Goal: Task Accomplishment & Management: Use online tool/utility

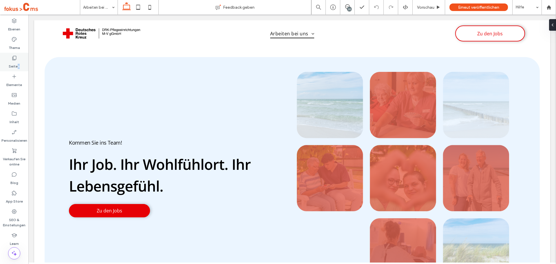
click at [18, 62] on label "Seiten" at bounding box center [14, 65] width 11 height 8
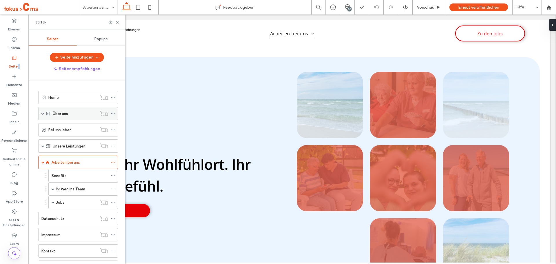
click at [42, 114] on span at bounding box center [42, 113] width 3 height 3
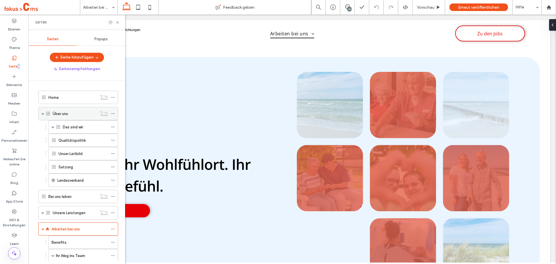
click at [42, 114] on span at bounding box center [42, 113] width 3 height 3
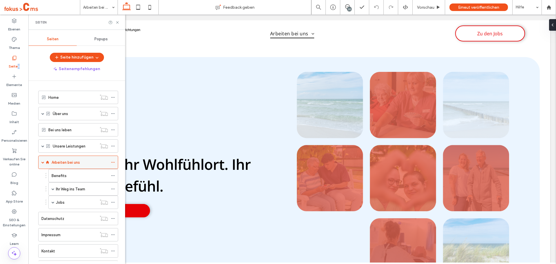
click at [43, 162] on span at bounding box center [42, 162] width 3 height 3
click at [43, 163] on span at bounding box center [42, 162] width 3 height 3
click at [52, 189] on span at bounding box center [53, 188] width 3 height 3
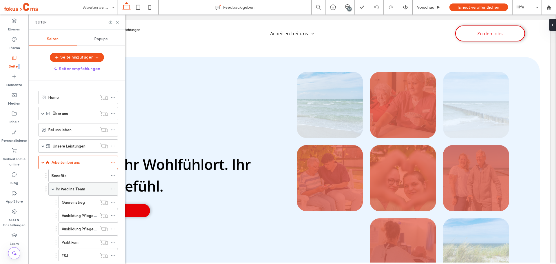
click at [53, 189] on span at bounding box center [53, 188] width 3 height 3
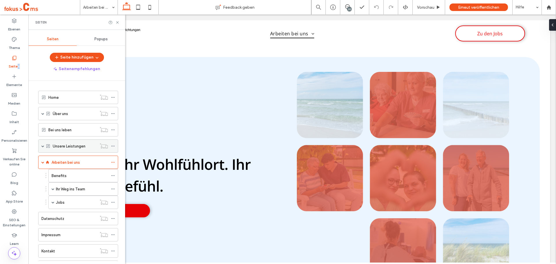
click at [43, 147] on span at bounding box center [42, 146] width 3 height 3
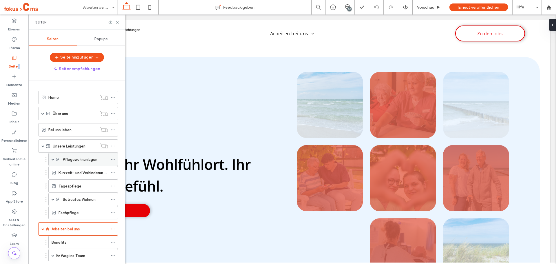
click at [54, 160] on span at bounding box center [53, 159] width 3 height 3
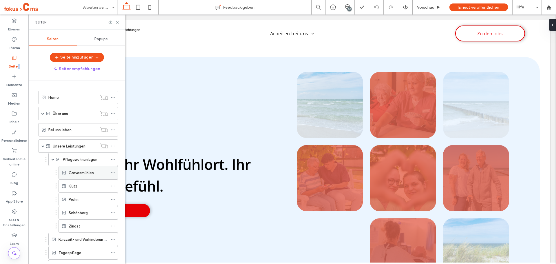
click at [66, 168] on div "Grevesmühlen" at bounding box center [89, 172] width 60 height 13
click at [72, 175] on label "Grevesmühlen" at bounding box center [81, 173] width 25 height 10
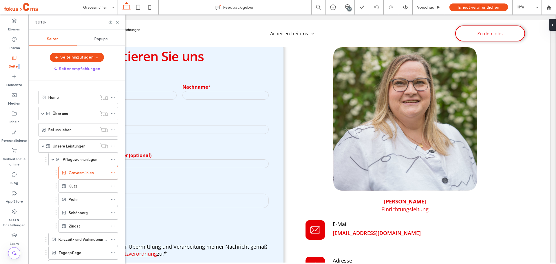
scroll to position [1767, 0]
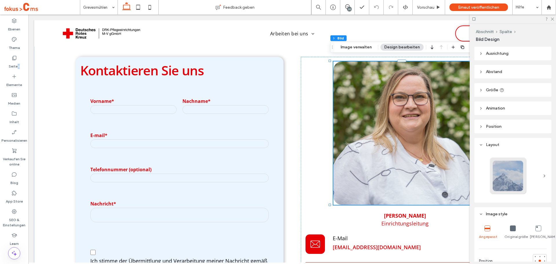
click at [367, 91] on img at bounding box center [404, 132] width 143 height 143
drag, startPoint x: 349, startPoint y: 47, endPoint x: 337, endPoint y: 60, distance: 17.2
click at [349, 47] on button "Image verwalten" at bounding box center [356, 47] width 39 height 7
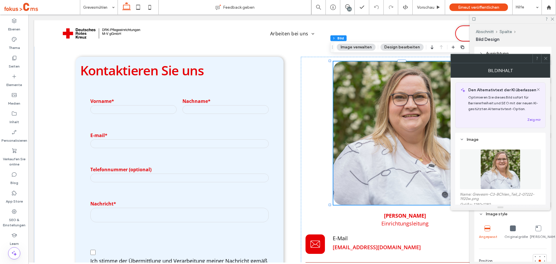
click at [486, 156] on figure at bounding box center [500, 169] width 81 height 40
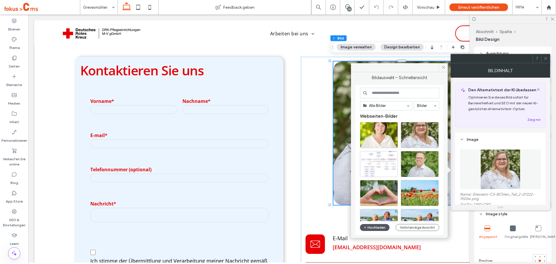
click at [372, 228] on button "Hochladen" at bounding box center [375, 227] width 30 height 7
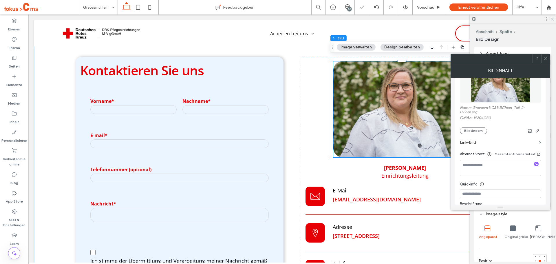
scroll to position [87, 0]
click at [537, 132] on use "button" at bounding box center [537, 130] width 3 height 3
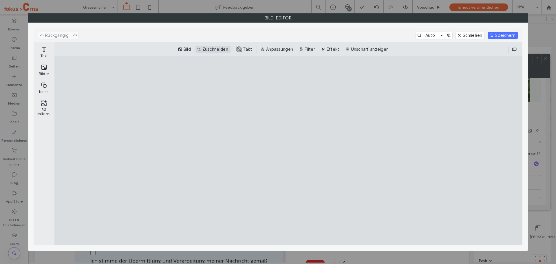
click at [211, 48] on button "Zuschneiden" at bounding box center [213, 49] width 35 height 7
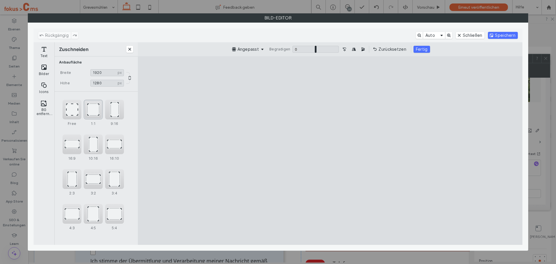
click at [98, 112] on div "1:1" at bounding box center [93, 110] width 19 height 20
type input "****"
drag, startPoint x: 293, startPoint y: 135, endPoint x: 302, endPoint y: 140, distance: 10.3
click at [330, 150] on cesdk-canvas "Editor-Leinwand" at bounding box center [330, 150] width 0 height 0
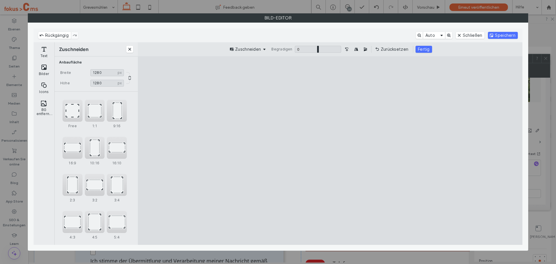
drag, startPoint x: 427, startPoint y: 48, endPoint x: 447, endPoint y: 48, distance: 20.3
click at [426, 49] on button "Fertig" at bounding box center [424, 49] width 17 height 7
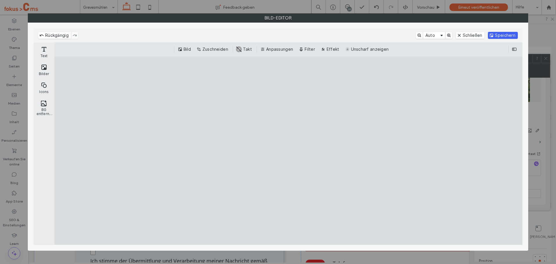
click at [506, 32] on button "Speichern" at bounding box center [503, 35] width 30 height 7
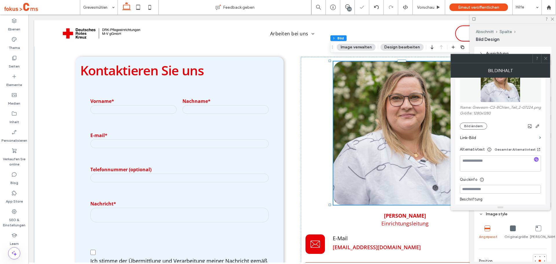
click at [548, 57] on icon at bounding box center [546, 58] width 4 height 4
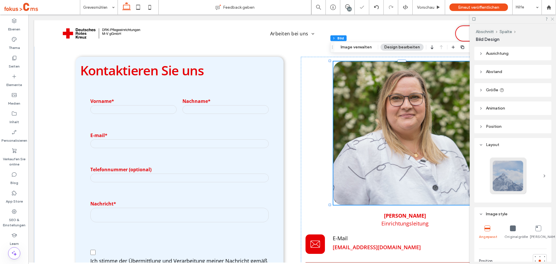
click at [551, 19] on icon at bounding box center [553, 19] width 4 height 4
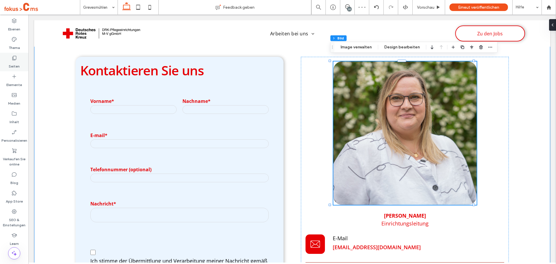
click at [12, 58] on icon at bounding box center [14, 58] width 6 height 6
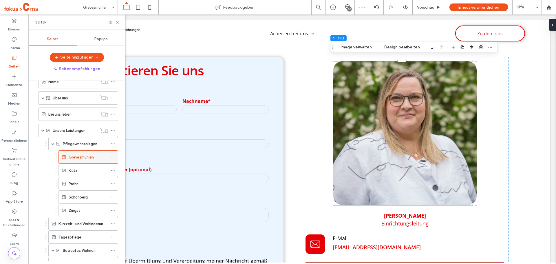
scroll to position [29, 0]
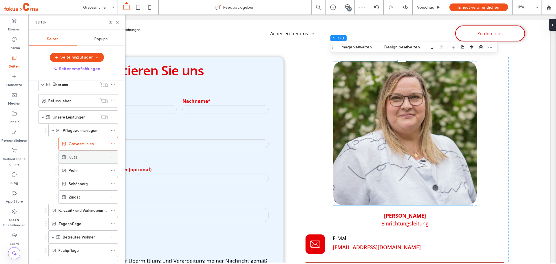
click at [76, 160] on label "Klütz" at bounding box center [73, 157] width 9 height 10
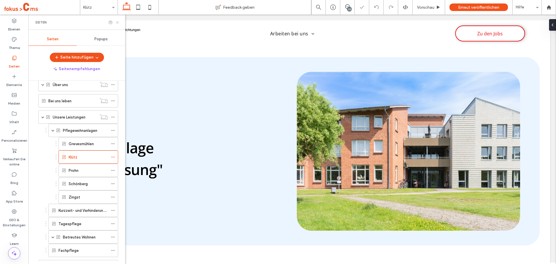
click at [118, 23] on use at bounding box center [117, 22] width 2 height 2
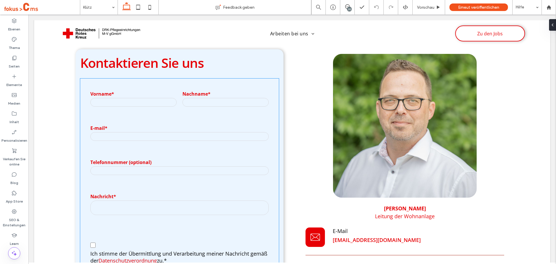
scroll to position [1681, 0]
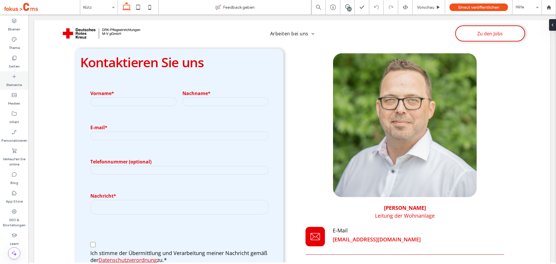
click at [10, 63] on label "Seiten" at bounding box center [14, 65] width 11 height 8
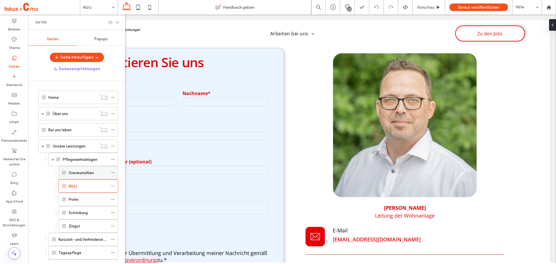
scroll to position [29, 0]
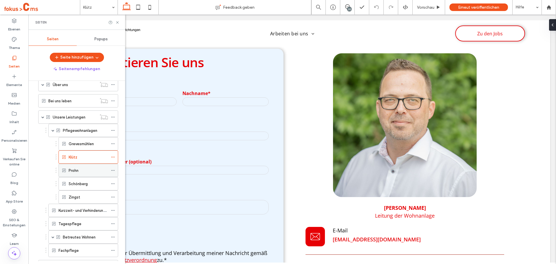
click at [79, 171] on div "Prohn" at bounding box center [88, 170] width 39 height 6
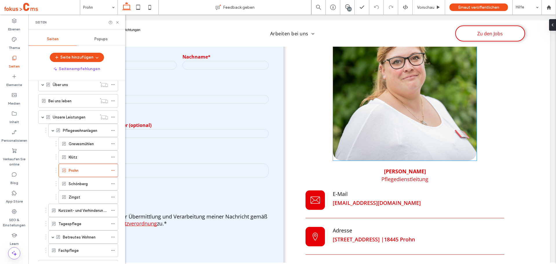
scroll to position [1854, 0]
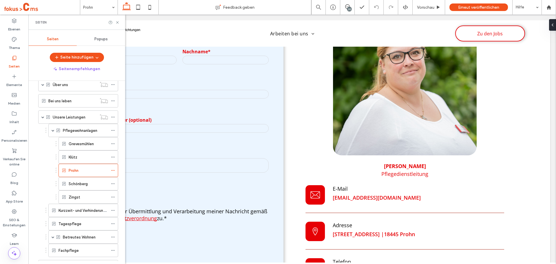
click at [81, 184] on label "Schönberg" at bounding box center [78, 184] width 19 height 10
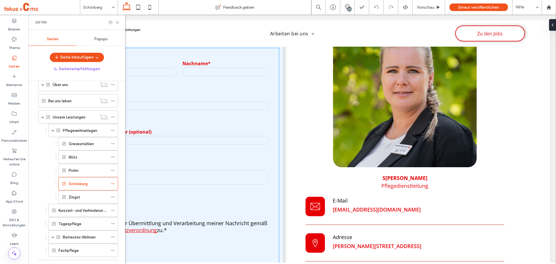
scroll to position [1767, 0]
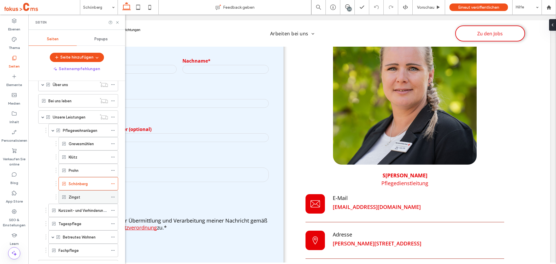
click at [78, 197] on label "Zingst" at bounding box center [75, 197] width 12 height 10
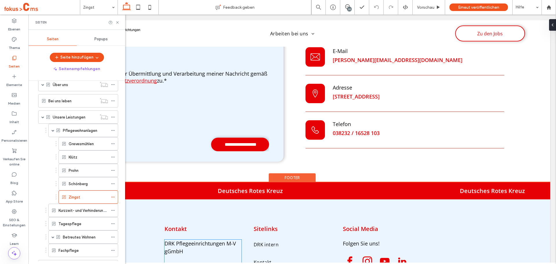
scroll to position [1825, 0]
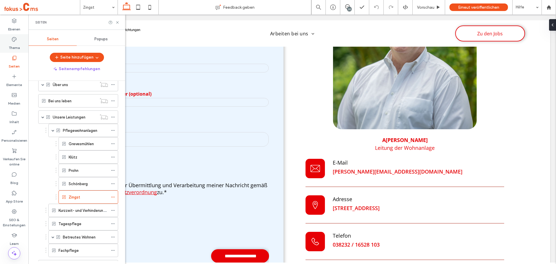
click at [12, 44] on label "Thema" at bounding box center [14, 46] width 11 height 8
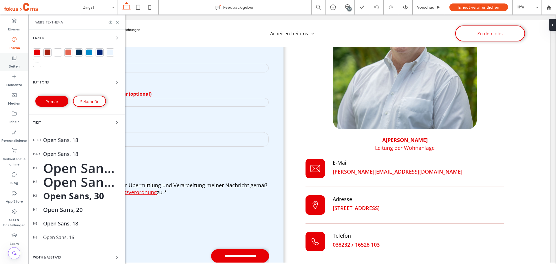
click at [14, 63] on label "Seiten" at bounding box center [14, 65] width 11 height 8
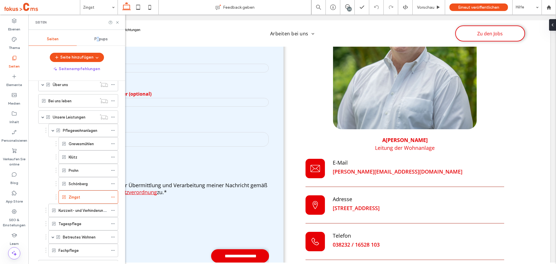
click at [99, 41] on span "Popups" at bounding box center [100, 39] width 13 height 5
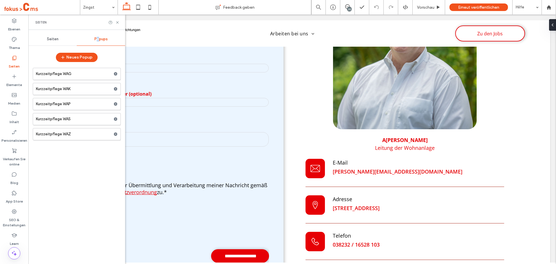
click at [76, 76] on label "Kurzzeitpflege WAG" at bounding box center [75, 74] width 78 height 12
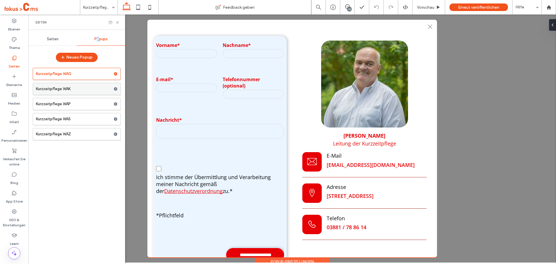
click at [67, 89] on label "Kurzzeitpflege WAK" at bounding box center [75, 89] width 78 height 12
click at [66, 104] on label "Kurzzeitpflege WAP" at bounding box center [75, 104] width 78 height 12
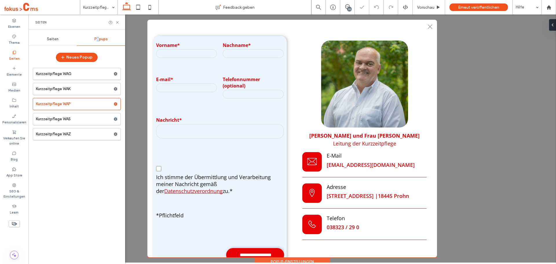
click at [67, 120] on label "Kurzzeitpflege WAS" at bounding box center [75, 119] width 78 height 12
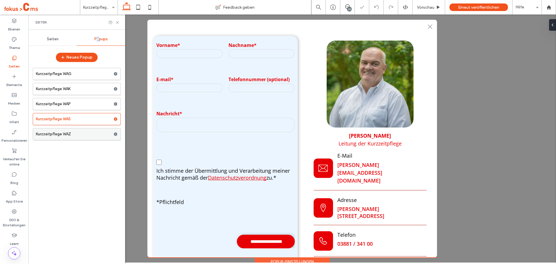
click at [73, 135] on label "Kurzzeitpflege WAZ" at bounding box center [75, 134] width 78 height 12
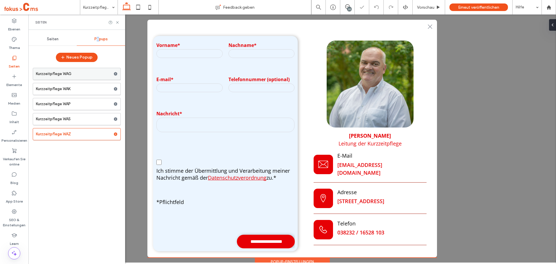
click at [77, 74] on label "Kurzzeitpflege WAG" at bounding box center [75, 74] width 78 height 12
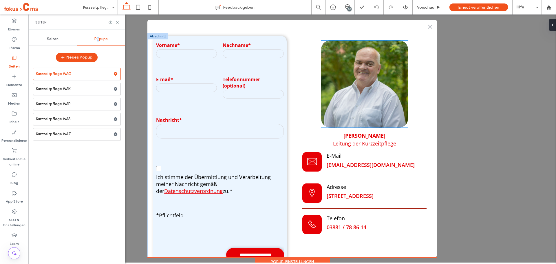
click at [353, 69] on img at bounding box center [364, 84] width 87 height 87
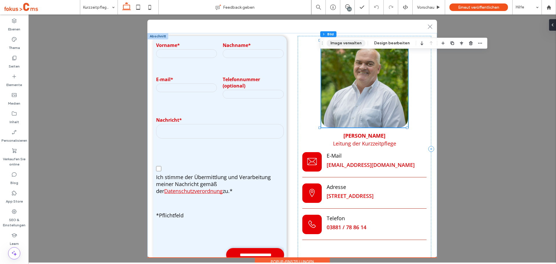
click at [338, 44] on button "Image verwalten" at bounding box center [346, 43] width 39 height 7
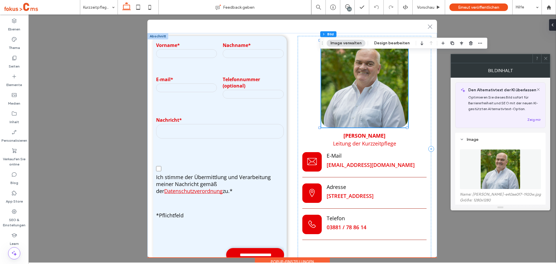
click at [498, 164] on img at bounding box center [501, 169] width 40 height 40
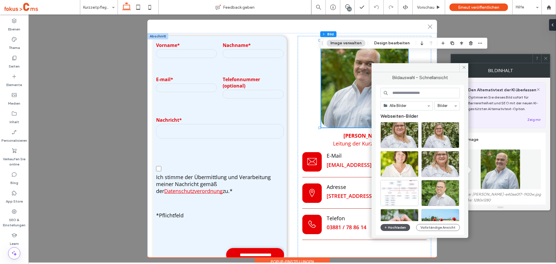
click at [398, 226] on button "Hochladen" at bounding box center [396, 227] width 30 height 7
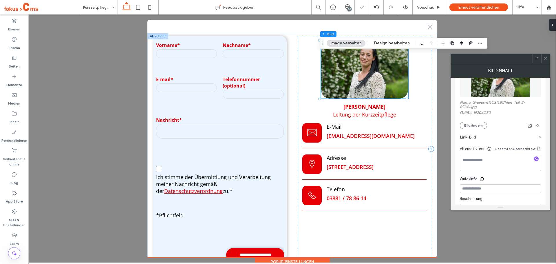
scroll to position [116, 0]
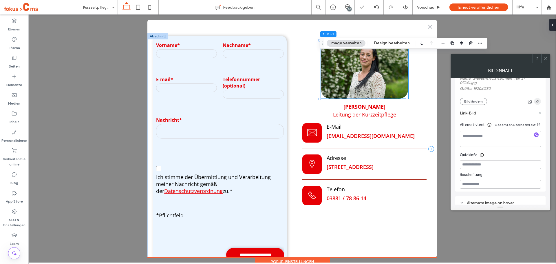
click at [536, 102] on use "button" at bounding box center [537, 101] width 3 height 3
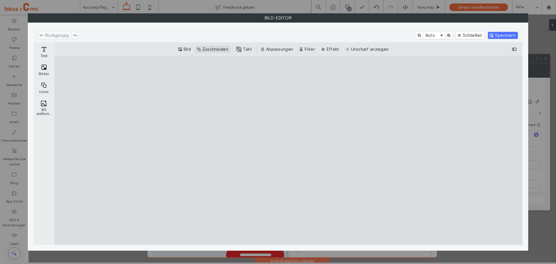
click at [211, 50] on button "Zuschneiden" at bounding box center [213, 49] width 35 height 7
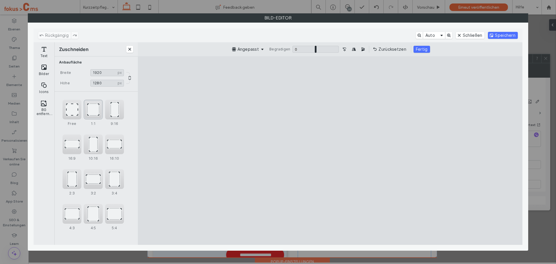
click at [92, 105] on div "1:1" at bounding box center [93, 110] width 19 height 20
type input "****"
drag, startPoint x: 343, startPoint y: 123, endPoint x: 333, endPoint y: 126, distance: 10.5
click at [330, 150] on cesdk-canvas "Editor-Leinwand" at bounding box center [330, 150] width 0 height 0
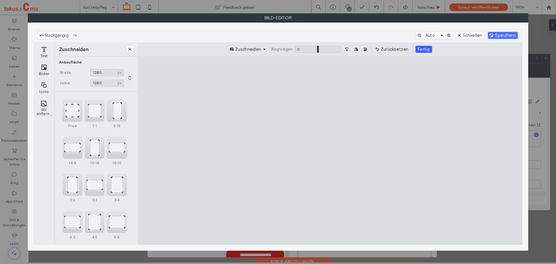
click at [421, 50] on button "Fertig" at bounding box center [424, 49] width 17 height 7
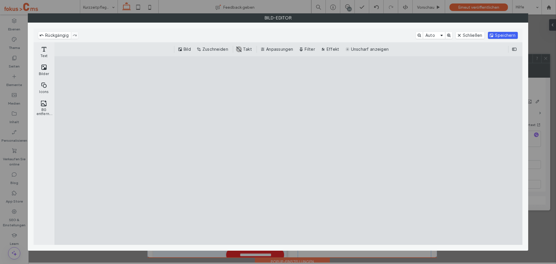
click at [497, 34] on button "Speichern" at bounding box center [503, 35] width 30 height 7
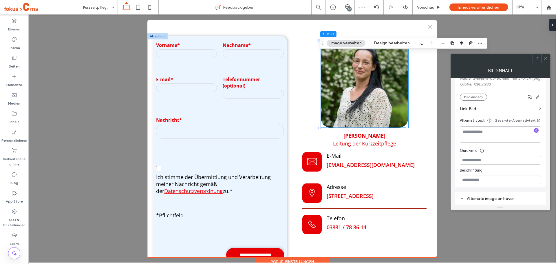
click at [545, 61] on span at bounding box center [546, 58] width 4 height 9
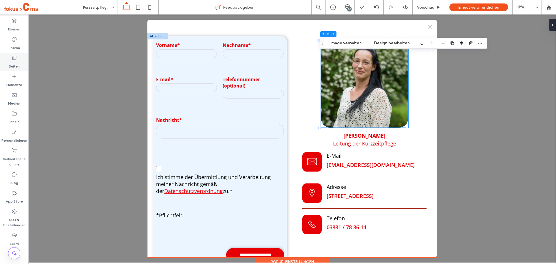
click at [15, 61] on icon at bounding box center [14, 58] width 6 height 6
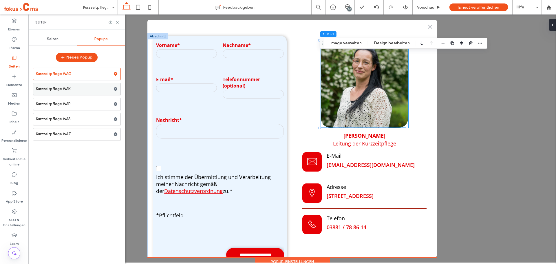
click at [67, 92] on label "Kurzzeitpflege WAK" at bounding box center [75, 89] width 78 height 12
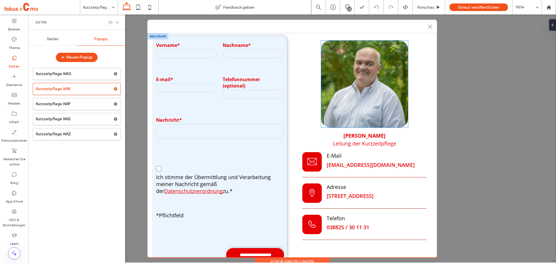
click at [339, 69] on img at bounding box center [364, 84] width 87 height 87
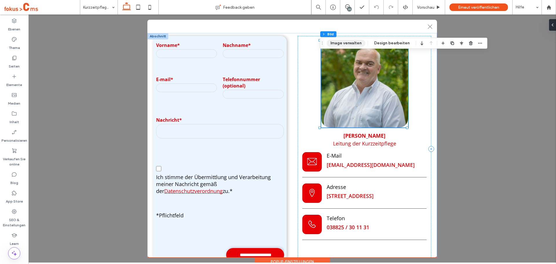
click at [342, 41] on button "Image verwalten" at bounding box center [346, 43] width 39 height 7
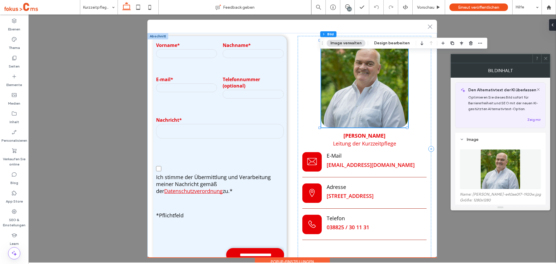
click at [493, 165] on img at bounding box center [501, 169] width 40 height 40
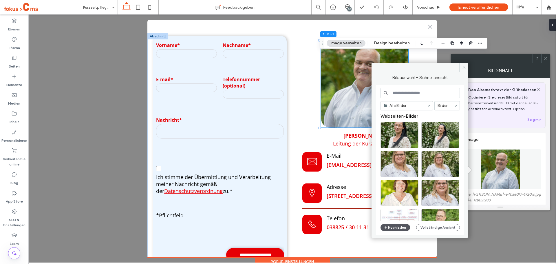
click at [391, 226] on button "Hochladen" at bounding box center [396, 227] width 30 height 7
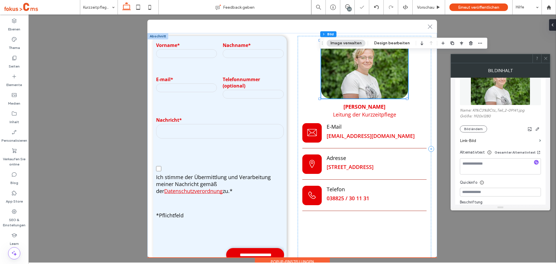
scroll to position [87, 0]
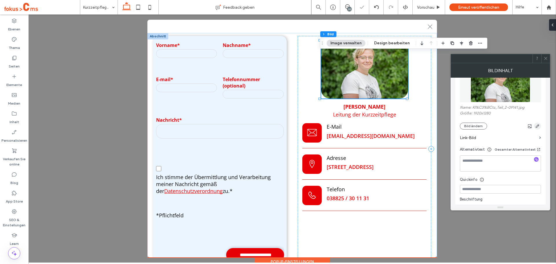
click at [535, 128] on icon "button" at bounding box center [537, 126] width 5 height 5
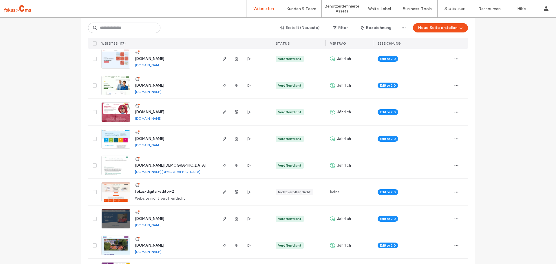
scroll to position [87, 0]
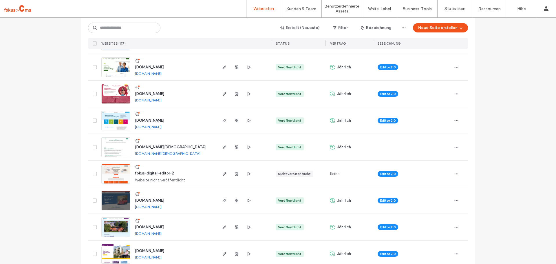
click at [148, 145] on span "[DOMAIN_NAME][DEMOGRAPHIC_DATA]" at bounding box center [170, 147] width 71 height 4
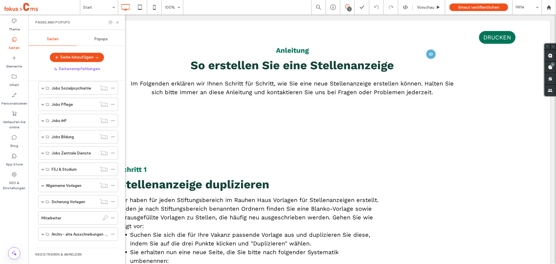
scroll to position [79, 0]
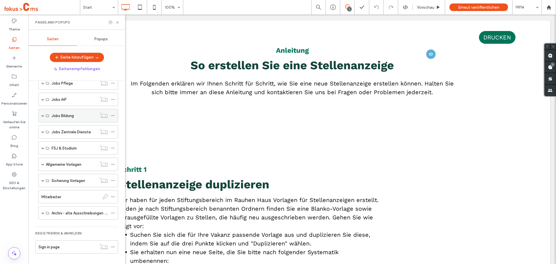
click at [42, 116] on span at bounding box center [42, 115] width 3 height 3
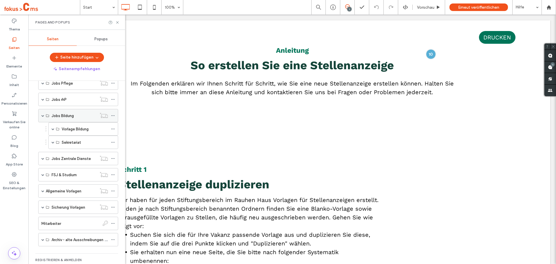
click at [42, 116] on span at bounding box center [42, 115] width 3 height 3
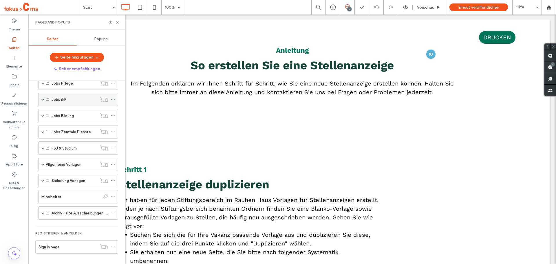
click at [42, 99] on span at bounding box center [42, 99] width 3 height 3
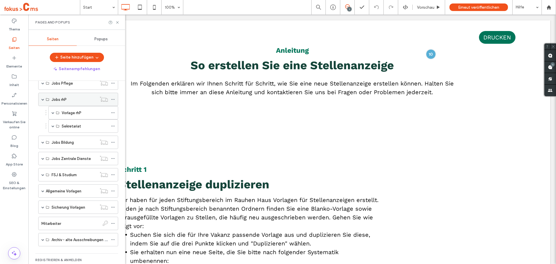
click at [42, 99] on span at bounding box center [42, 99] width 3 height 3
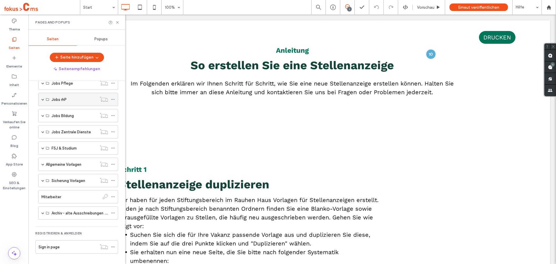
click at [43, 99] on span at bounding box center [42, 99] width 3 height 3
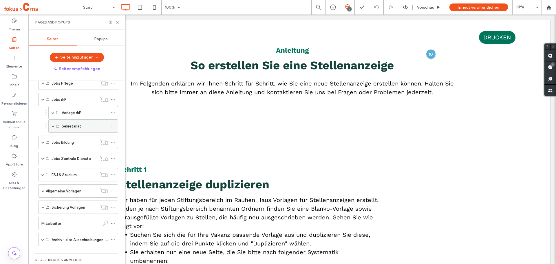
click at [51, 125] on div "Sekretariat" at bounding box center [83, 125] width 70 height 13
click at [53, 125] on span at bounding box center [53, 126] width 3 height 3
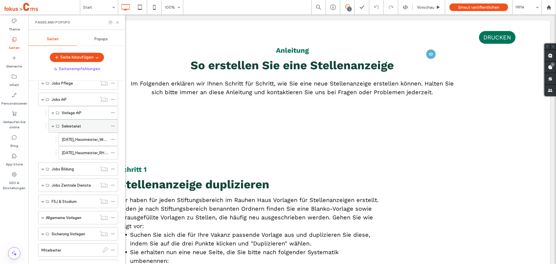
click at [53, 127] on span at bounding box center [53, 126] width 3 height 3
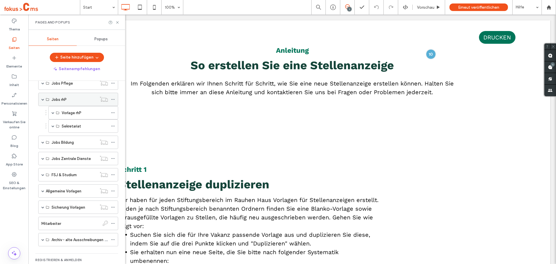
click at [43, 99] on span at bounding box center [42, 99] width 3 height 3
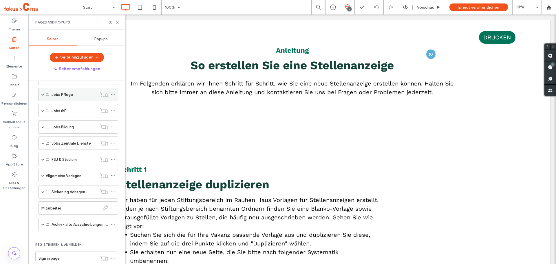
scroll to position [50, 0]
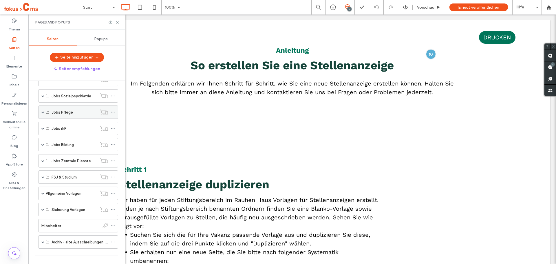
click at [41, 112] on div "Jobs Pflege" at bounding box center [78, 111] width 80 height 13
click at [43, 113] on span at bounding box center [42, 112] width 3 height 3
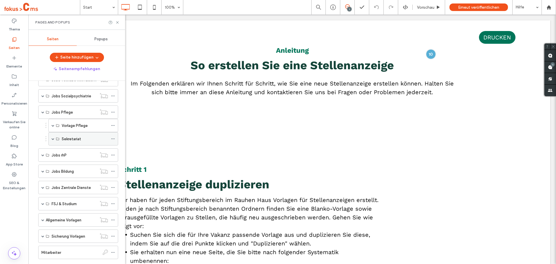
click at [51, 138] on div "Sekretariat" at bounding box center [83, 138] width 70 height 13
click at [53, 139] on span at bounding box center [53, 138] width 3 height 3
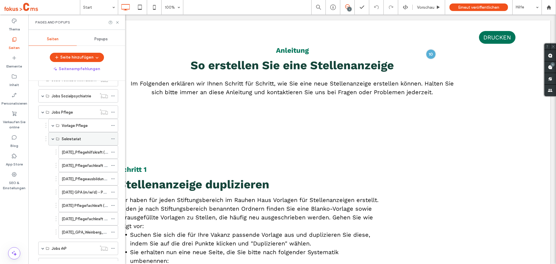
click at [53, 139] on span at bounding box center [53, 138] width 3 height 3
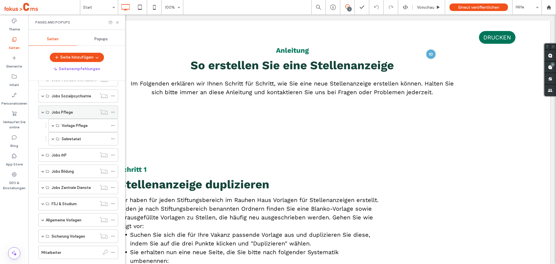
click at [44, 112] on span at bounding box center [42, 112] width 3 height 3
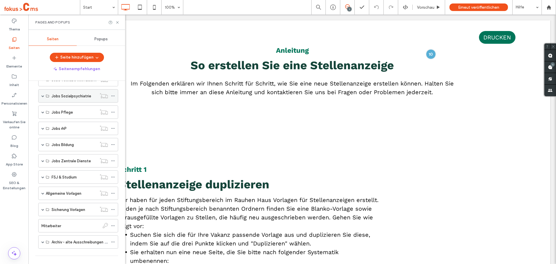
click at [43, 97] on span at bounding box center [42, 96] width 3 height 13
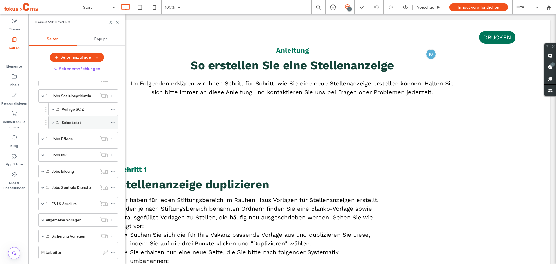
click at [53, 122] on span at bounding box center [53, 122] width 3 height 3
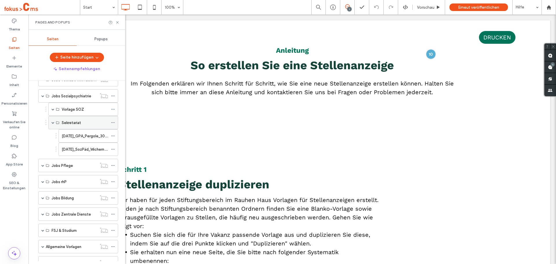
click at [53, 123] on span at bounding box center [53, 122] width 3 height 3
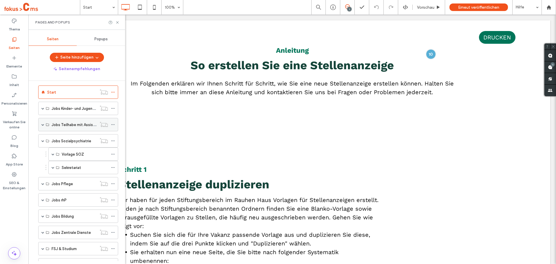
scroll to position [0, 0]
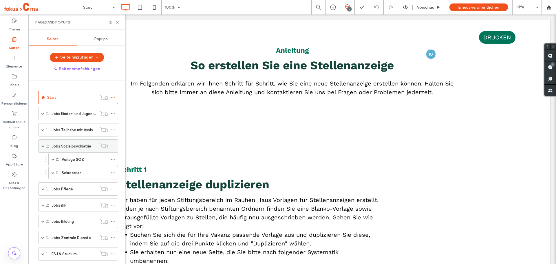
drag, startPoint x: 43, startPoint y: 147, endPoint x: 41, endPoint y: 141, distance: 6.5
click at [43, 147] on span at bounding box center [42, 146] width 3 height 3
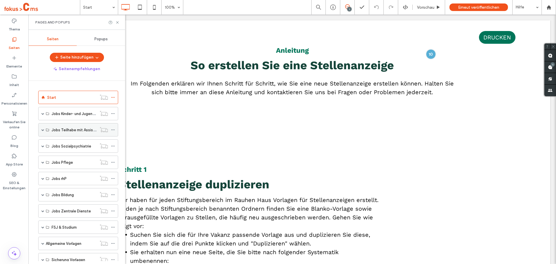
click at [43, 130] on span at bounding box center [42, 129] width 3 height 3
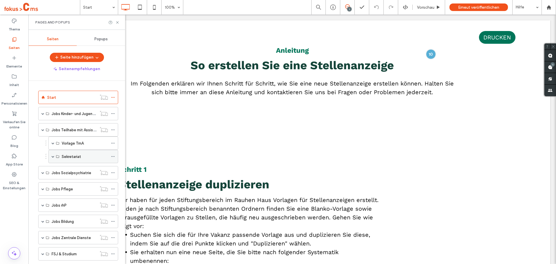
click at [53, 156] on span at bounding box center [53, 156] width 3 height 3
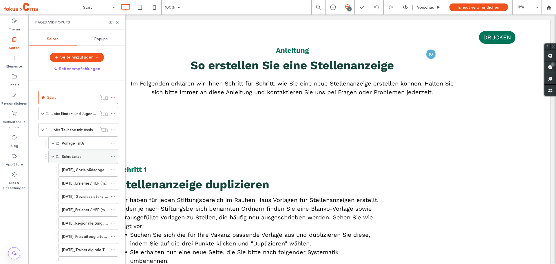
click at [53, 156] on span at bounding box center [53, 156] width 3 height 3
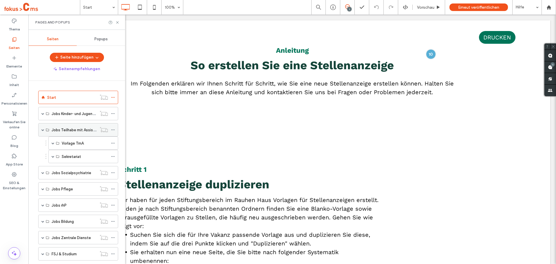
click at [43, 130] on span at bounding box center [42, 129] width 3 height 3
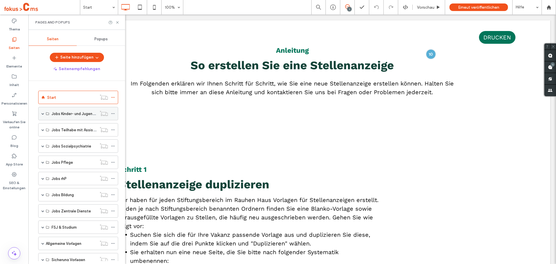
click at [44, 114] on span at bounding box center [42, 113] width 3 height 3
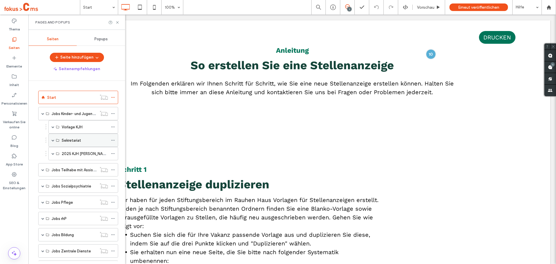
click at [52, 141] on span at bounding box center [53, 140] width 3 height 3
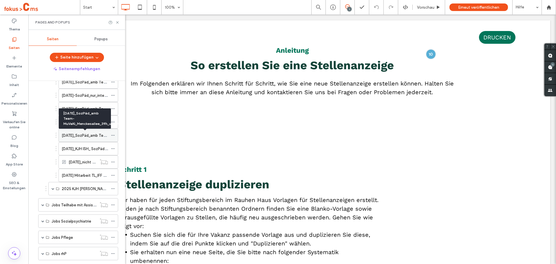
scroll to position [232, 0]
click at [84, 161] on label "2025-08-13_nicht nutzen mitarbeit-TL-KJH-IFF_Farmsen_39h_unbefr" at bounding box center [125, 162] width 112 height 10
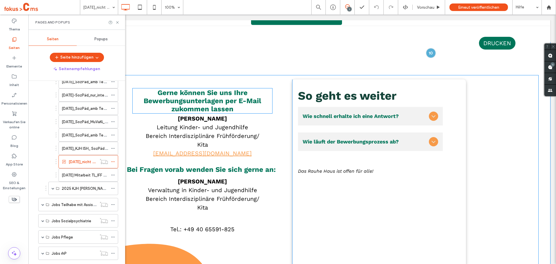
scroll to position [1507, 0]
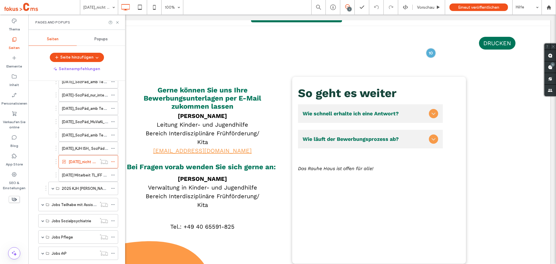
click at [99, 145] on div "2025-08-12_KJH ISH_ SozPäd_KJH_WGStuhlrohrstr_30h_unbefr" at bounding box center [85, 148] width 46 height 13
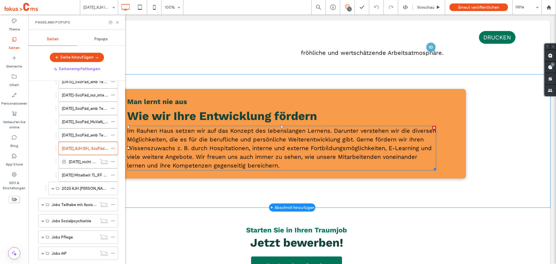
scroll to position [1037, 0]
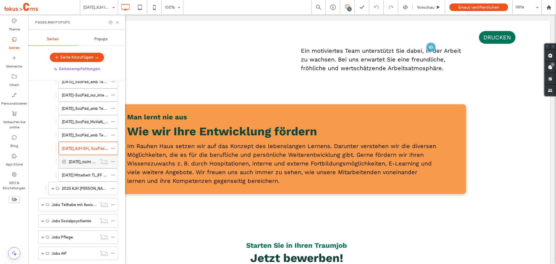
click at [86, 160] on label "2025-08-13_nicht nutzen mitarbeit-TL-KJH-IFF_Farmsen_39h_unbefr" at bounding box center [125, 162] width 112 height 10
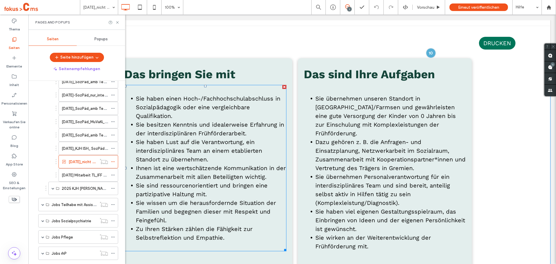
scroll to position [690, 0]
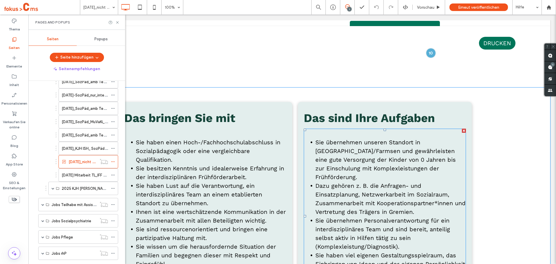
click at [318, 137] on p at bounding box center [385, 133] width 162 height 9
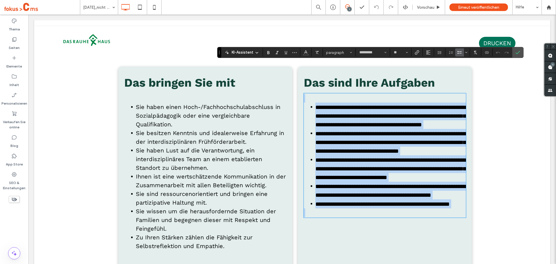
scroll to position [709, 0]
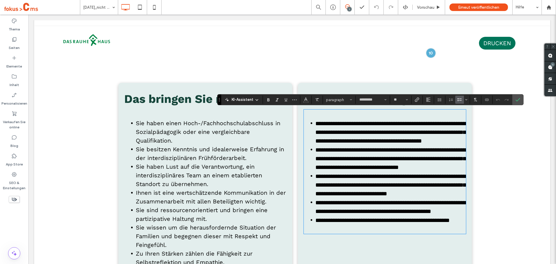
click at [179, 115] on p at bounding box center [205, 114] width 162 height 9
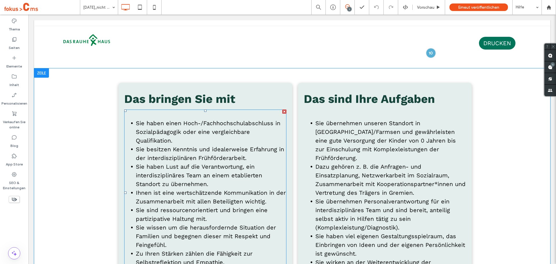
click at [175, 114] on p at bounding box center [205, 114] width 162 height 9
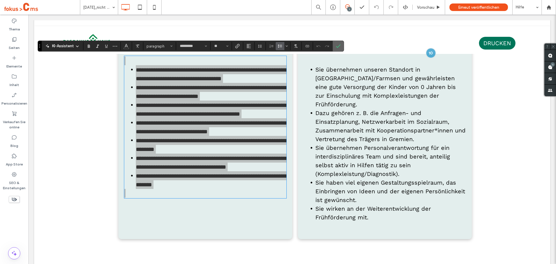
click at [341, 45] on icon "Bestätigen" at bounding box center [338, 46] width 5 height 5
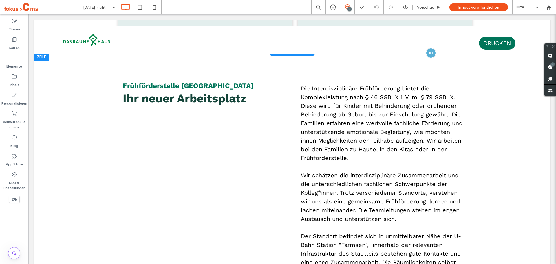
scroll to position [936, 0]
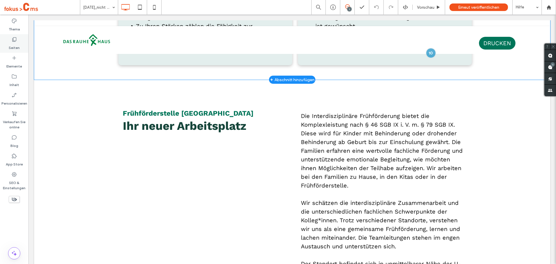
drag, startPoint x: 16, startPoint y: 44, endPoint x: 36, endPoint y: 72, distance: 34.0
click at [16, 44] on label "Seiten" at bounding box center [14, 46] width 11 height 8
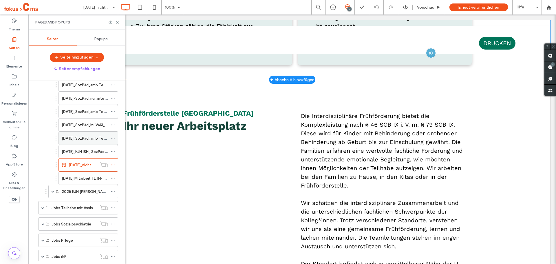
scroll to position [232, 0]
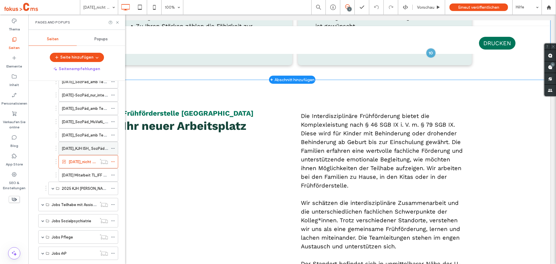
click at [84, 149] on label "2025-08-12_KJH ISH_ SozPäd_KJH_WGStuhlrohrstr_30h_unbefr" at bounding box center [113, 148] width 102 height 10
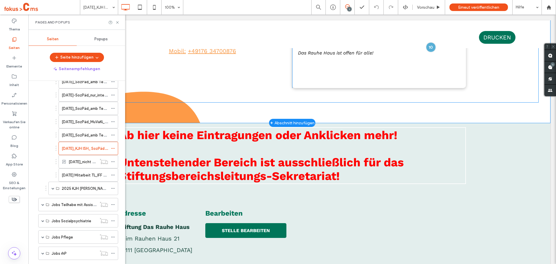
scroll to position [1447, 0]
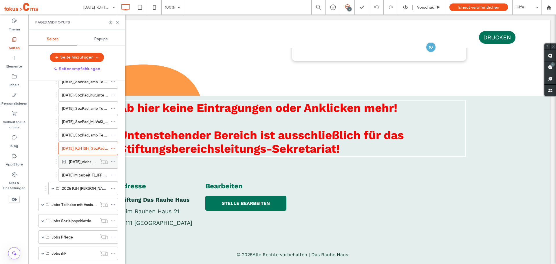
click at [86, 163] on label "2025-08-13_nicht nutzen mitarbeit-TL-KJH-IFF_Farmsen_39h_unbefr" at bounding box center [125, 162] width 112 height 10
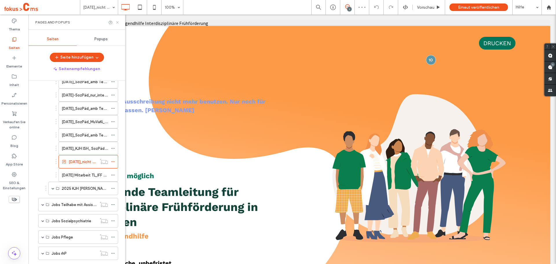
drag, startPoint x: 116, startPoint y: 23, endPoint x: 104, endPoint y: 54, distance: 33.8
click at [116, 23] on icon at bounding box center [117, 22] width 4 height 4
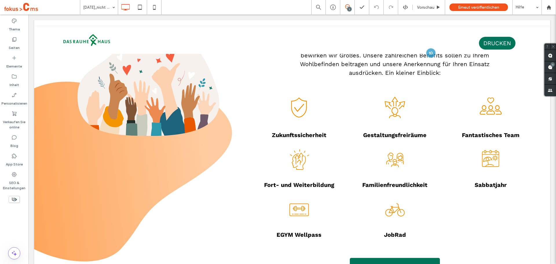
scroll to position [348, 0]
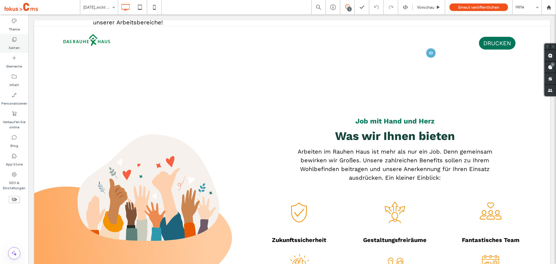
click at [16, 41] on use at bounding box center [14, 39] width 4 height 4
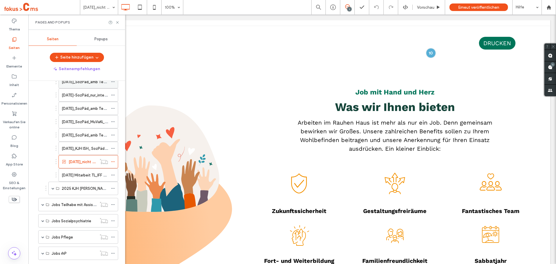
scroll to position [261, 0]
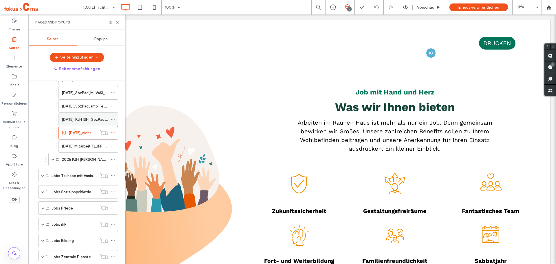
click at [70, 118] on label "2025-08-12_KJH ISH_ SozPäd_KJH_WGStuhlrohrstr_30h_unbefr" at bounding box center [113, 119] width 102 height 10
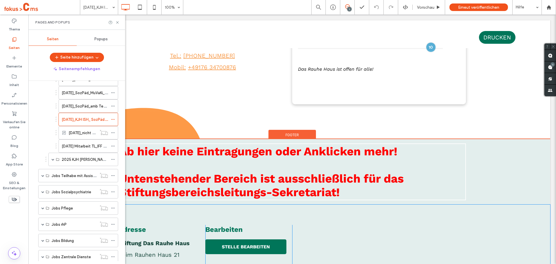
scroll to position [1447, 0]
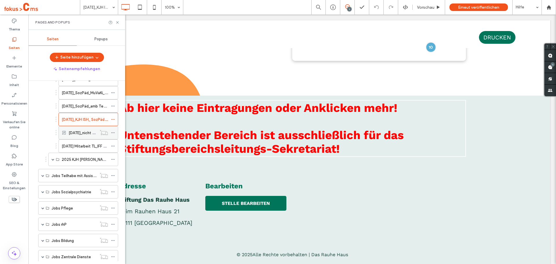
click at [79, 138] on div "2025-08-13_nicht nutzen mitarbeit-TL-KJH-IFF_Farmsen_39h_unbefr" at bounding box center [83, 132] width 28 height 13
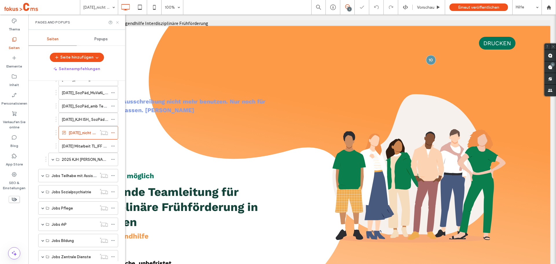
drag, startPoint x: 118, startPoint y: 23, endPoint x: 90, endPoint y: 9, distance: 30.8
click at [118, 23] on icon at bounding box center [117, 22] width 4 height 4
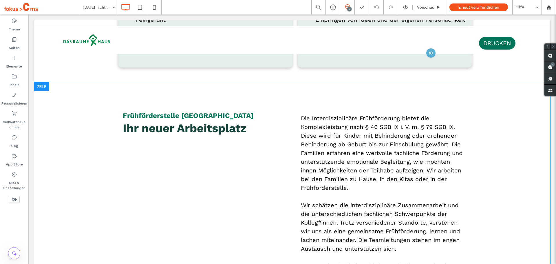
scroll to position [927, 0]
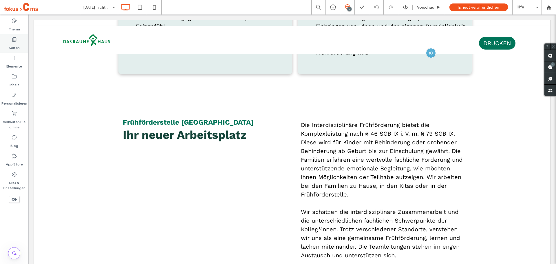
drag, startPoint x: 9, startPoint y: 42, endPoint x: 54, endPoint y: 134, distance: 102.5
click at [9, 42] on label "Seiten" at bounding box center [14, 46] width 11 height 8
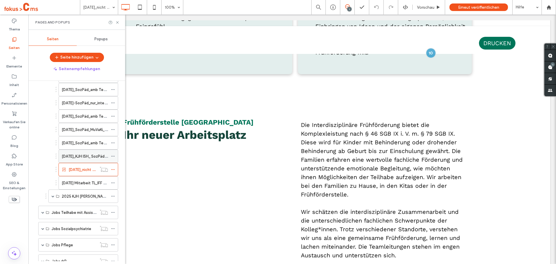
scroll to position [232, 0]
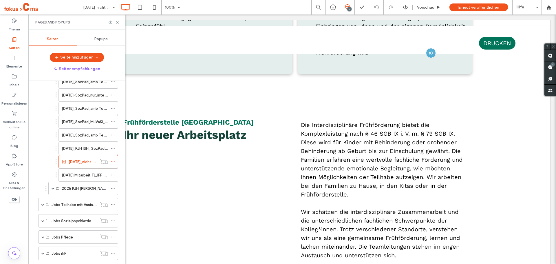
click at [90, 145] on label "2025-08-12_KJH ISH_ SozPäd_KJH_WGStuhlrohrstr_30h_unbefr" at bounding box center [113, 148] width 102 height 10
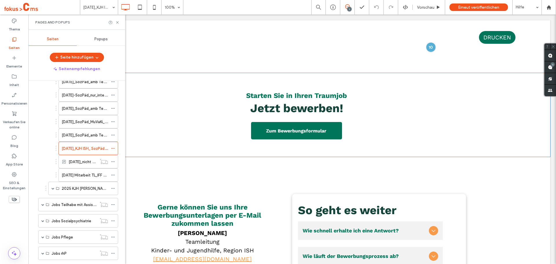
scroll to position [1188, 0]
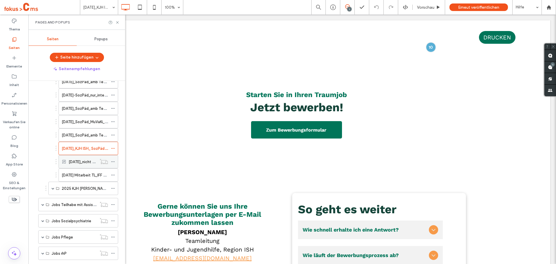
click at [89, 163] on label "2025-08-13_nicht nutzen mitarbeit-TL-KJH-IFF_Farmsen_39h_unbefr" at bounding box center [125, 162] width 112 height 10
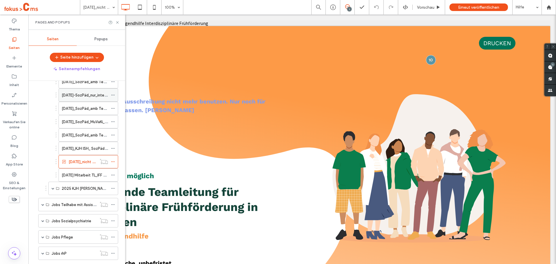
scroll to position [261, 0]
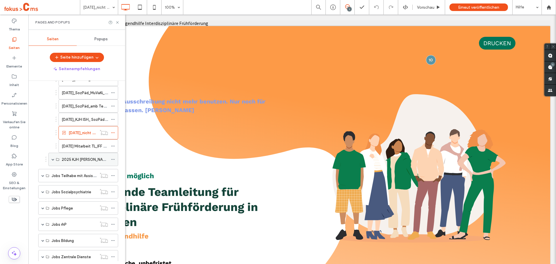
click at [55, 161] on div "2025 KJH Anja T. Testordner-Vorlagen individuell" at bounding box center [83, 159] width 70 height 13
click at [53, 160] on span at bounding box center [53, 159] width 3 height 3
click at [77, 173] on label "2025-08-08 Anja T. - Testdatei" at bounding box center [93, 173] width 63 height 10
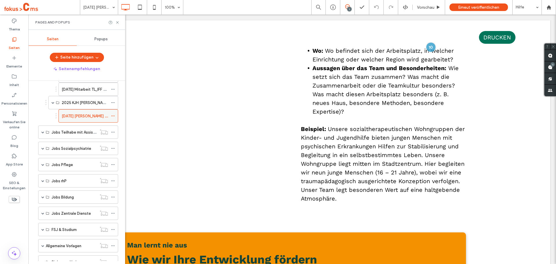
scroll to position [290, 0]
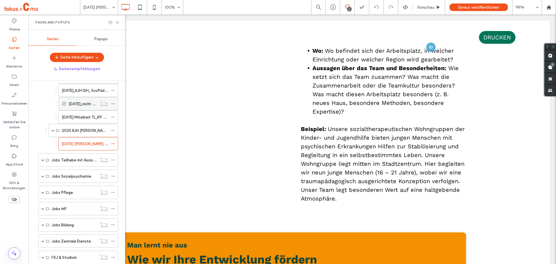
click at [74, 106] on label "2025-08-13_nicht nutzen mitarbeit-TL-KJH-IFF_Farmsen_39h_unbefr" at bounding box center [125, 104] width 112 height 10
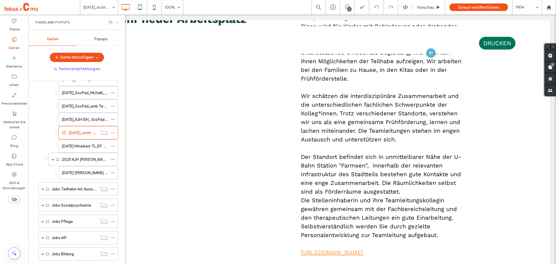
click at [118, 24] on icon at bounding box center [117, 22] width 4 height 4
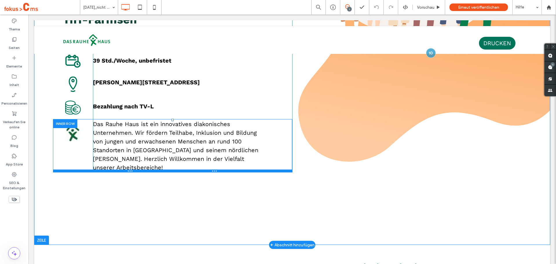
scroll to position [203, 0]
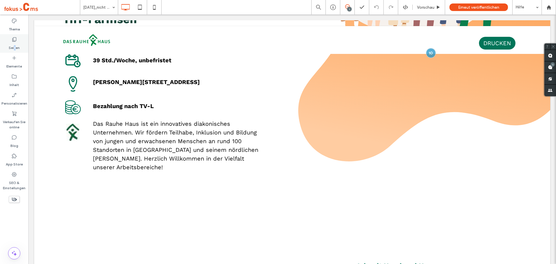
click at [14, 46] on label "Seiten" at bounding box center [14, 46] width 11 height 8
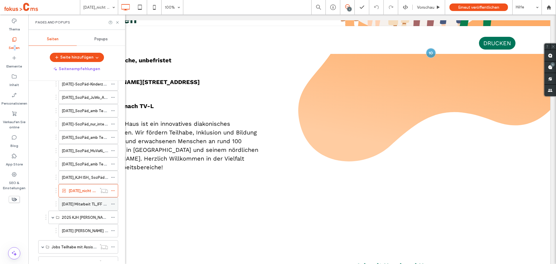
click at [87, 205] on label "2025-08-13 Mitarbeit TL_IFF Farmsen 39h_unbefr" at bounding box center [100, 204] width 77 height 10
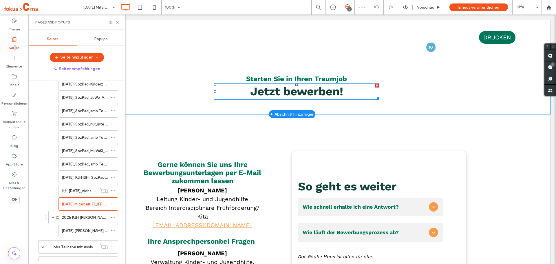
scroll to position [1449, 0]
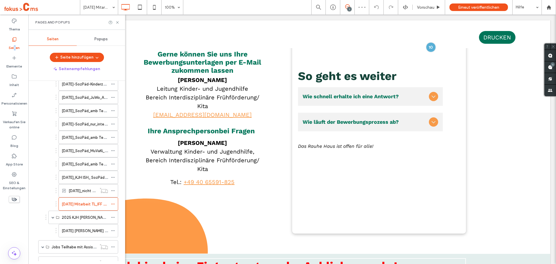
click at [87, 194] on div "2025-08-13_nicht nutzen mitarbeit-TL-KJH-IFF_Farmsen_39h_unbefr" at bounding box center [83, 190] width 28 height 13
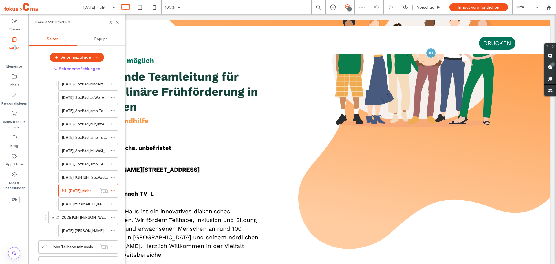
scroll to position [171, 0]
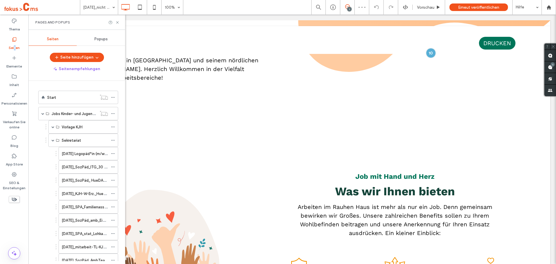
scroll to position [203, 0]
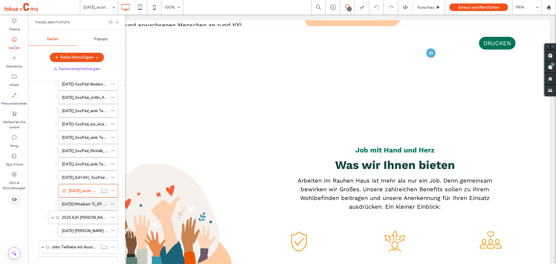
click at [91, 203] on label "2025-08-13 Mitarbeit TL_IFF Farmsen 39h_unbefr" at bounding box center [100, 204] width 77 height 10
click at [83, 190] on label "2025-08-13_nicht nutzen mitarbeit-TL-KJH-IFF_Farmsen_39h_unbefr" at bounding box center [125, 191] width 112 height 10
click at [102, 202] on label "2025-08-13 Mitarbeit TL_IFF Farmsen 39h_unbefr" at bounding box center [100, 204] width 77 height 10
click at [85, 191] on label "2025-08-13_nicht nutzen mitarbeit-TL-KJH-IFF_Farmsen_39h_unbefr" at bounding box center [125, 191] width 112 height 10
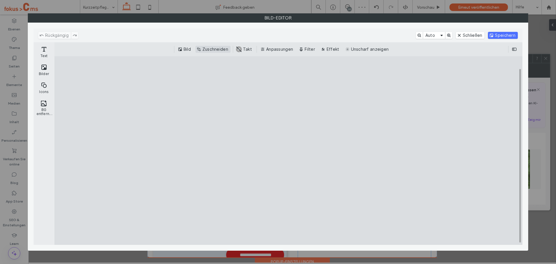
drag, startPoint x: 209, startPoint y: 51, endPoint x: 212, endPoint y: 52, distance: 3.0
click at [210, 51] on button "Zuschneiden" at bounding box center [213, 49] width 35 height 7
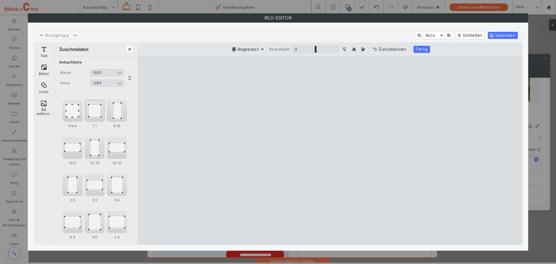
click at [96, 114] on div "1:1" at bounding box center [95, 111] width 20 height 22
type input "****"
click at [425, 49] on button "Fertig" at bounding box center [422, 49] width 17 height 7
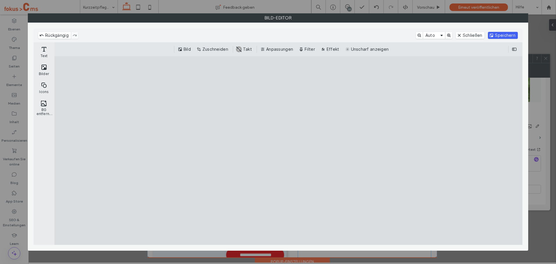
click at [495, 33] on button "Speichern" at bounding box center [503, 35] width 30 height 7
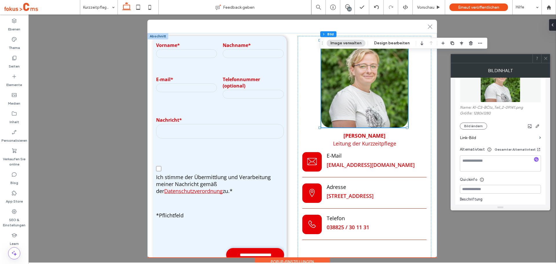
click at [545, 58] on use at bounding box center [545, 58] width 3 height 3
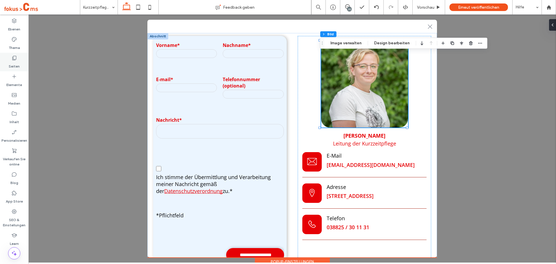
click at [11, 60] on div "Seiten" at bounding box center [14, 62] width 28 height 19
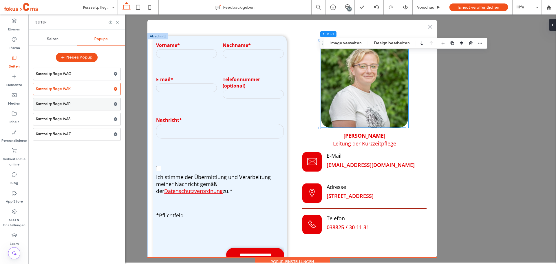
click at [51, 103] on label "Kurzzeitpflege WAP" at bounding box center [75, 104] width 78 height 12
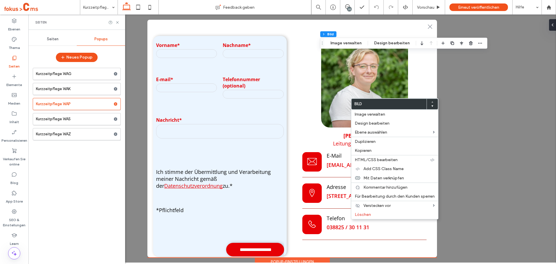
type input "**"
click at [362, 212] on span "Löschen" at bounding box center [363, 214] width 16 height 5
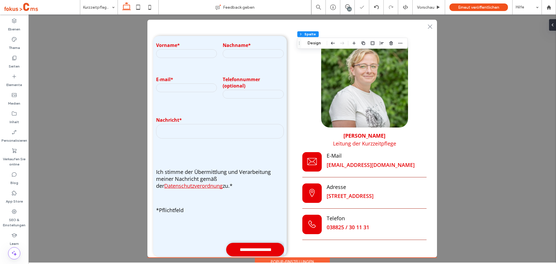
click at [314, 47] on div "Popup Abschnitt Spalte Design" at bounding box center [352, 43] width 111 height 11
click at [313, 43] on button "Design" at bounding box center [314, 43] width 21 height 7
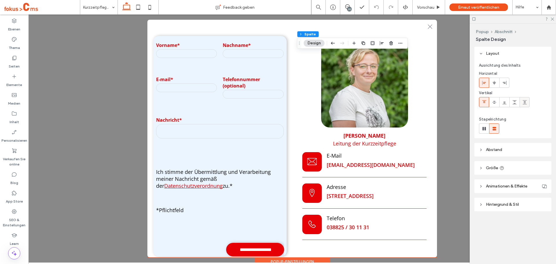
click at [524, 102] on icon at bounding box center [525, 102] width 5 height 5
click at [513, 101] on icon at bounding box center [515, 102] width 5 height 5
click at [494, 102] on icon at bounding box center [494, 102] width 5 height 5
click at [16, 62] on label "Seiten" at bounding box center [14, 65] width 11 height 8
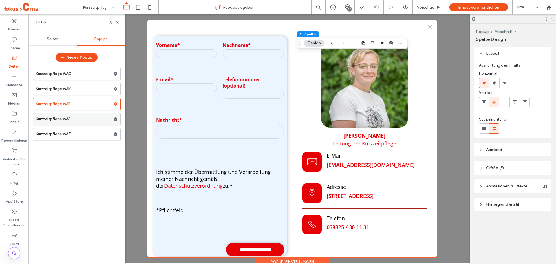
click at [70, 118] on label "Kurzzeitpflege WAS" at bounding box center [75, 119] width 78 height 12
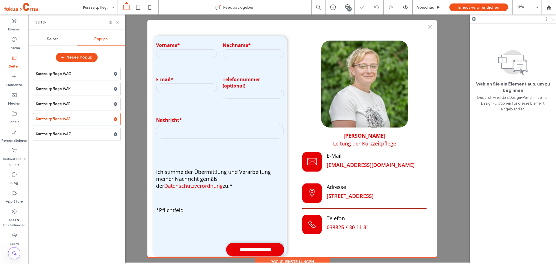
click at [118, 23] on icon at bounding box center [117, 22] width 4 height 4
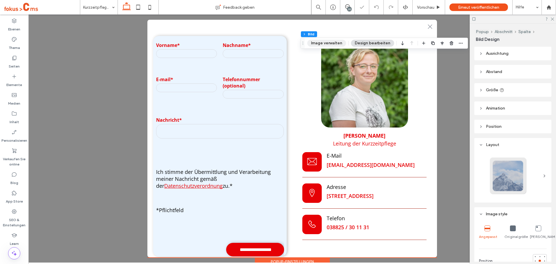
click at [328, 45] on button "Image verwalten" at bounding box center [326, 43] width 39 height 7
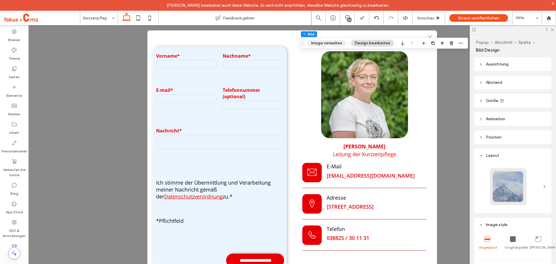
click at [330, 43] on button "Image verwalten" at bounding box center [326, 43] width 39 height 7
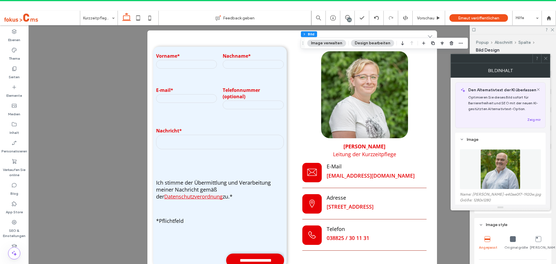
click at [491, 165] on img at bounding box center [501, 169] width 40 height 40
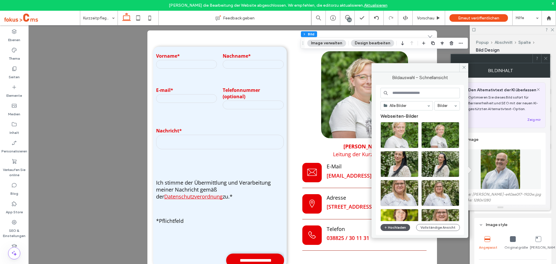
click at [399, 228] on button "Hochladen" at bounding box center [396, 227] width 30 height 7
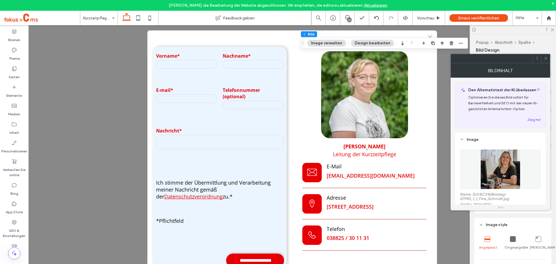
click at [546, 59] on icon at bounding box center [546, 58] width 4 height 4
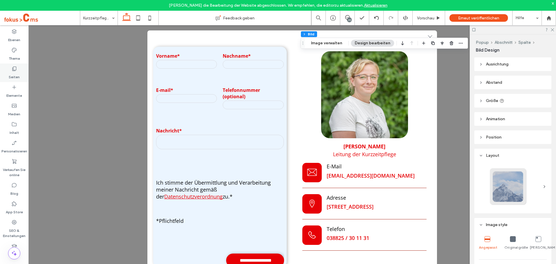
click at [14, 68] on icon at bounding box center [14, 69] width 6 height 6
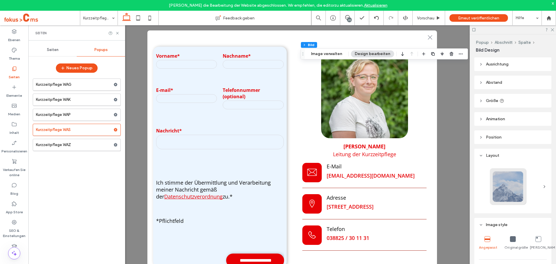
click at [79, 147] on label "Kurzzeitpflege WAZ" at bounding box center [75, 145] width 78 height 12
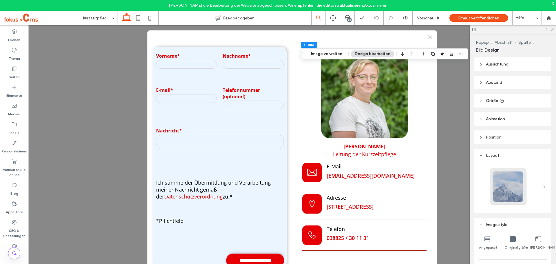
type input "**"
drag, startPoint x: 326, startPoint y: 55, endPoint x: 331, endPoint y: 59, distance: 5.4
click at [326, 55] on button "Image verwalten" at bounding box center [326, 53] width 39 height 7
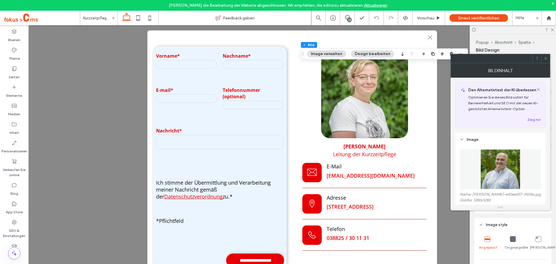
click at [497, 171] on img at bounding box center [501, 169] width 40 height 40
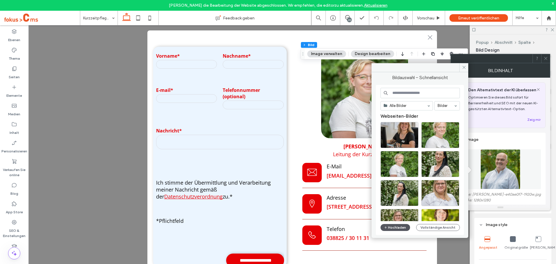
click at [400, 227] on button "Hochladen" at bounding box center [396, 227] width 30 height 7
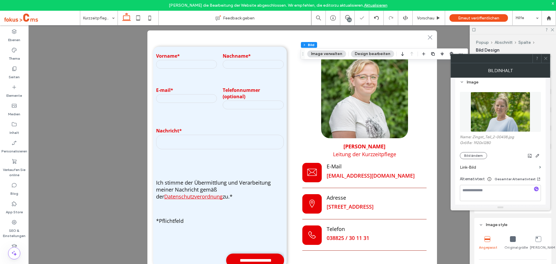
scroll to position [58, 0]
click at [538, 158] on span "button" at bounding box center [537, 155] width 7 height 7
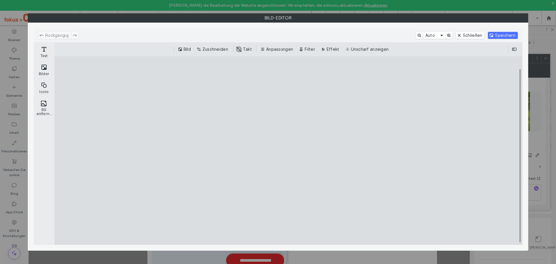
click at [211, 53] on div "Bild Zuschneiden #ABABAB Takt Anpassungen Filter Effekt Unscharf anzeigen" at bounding box center [288, 49] width 468 height 14
click at [214, 50] on button "Zuschneiden" at bounding box center [213, 49] width 35 height 7
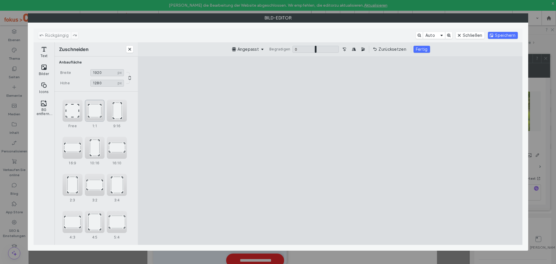
click at [90, 109] on div "1:1" at bounding box center [95, 111] width 20 height 22
type input "****"
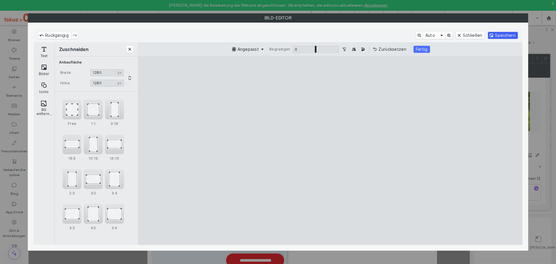
click at [496, 36] on button "Speichern" at bounding box center [503, 35] width 30 height 7
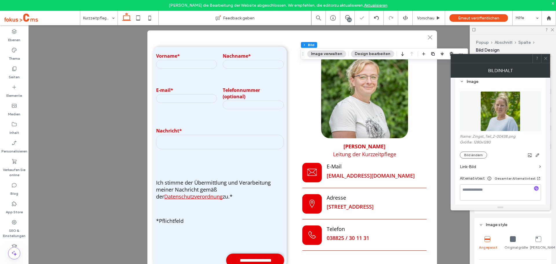
click at [546, 60] on icon at bounding box center [546, 58] width 4 height 4
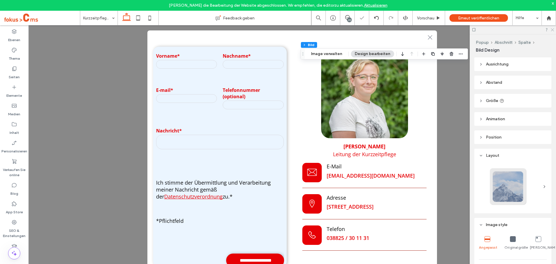
click at [552, 30] on icon at bounding box center [553, 30] width 4 height 4
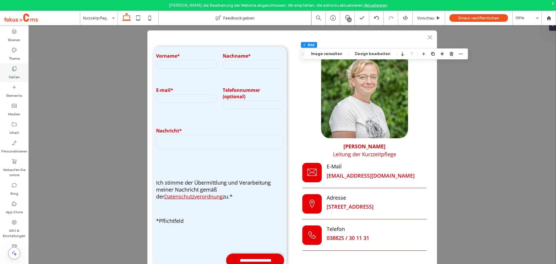
click at [10, 69] on div "Seiten" at bounding box center [14, 72] width 28 height 19
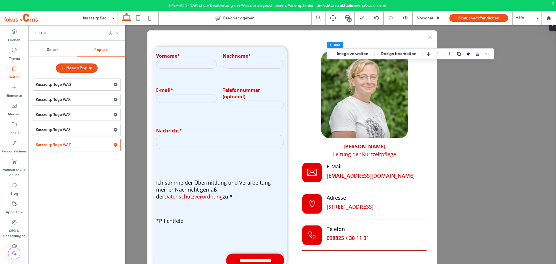
click at [48, 54] on div "Seiten" at bounding box center [52, 49] width 48 height 13
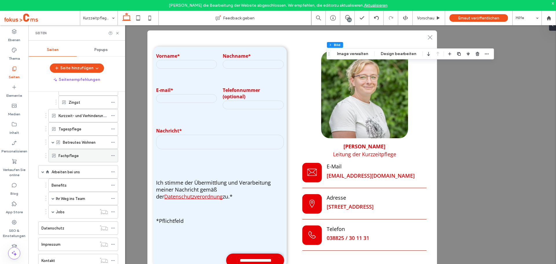
scroll to position [145, 0]
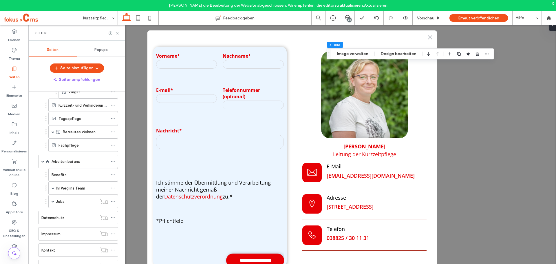
click at [81, 145] on div "Fachpflege" at bounding box center [84, 145] width 50 height 6
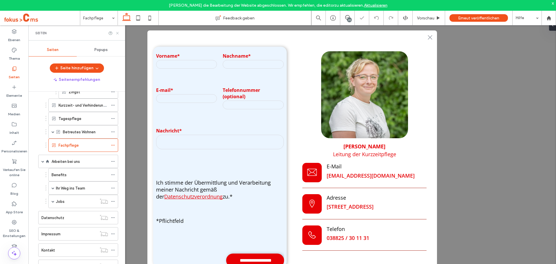
click at [118, 33] on use at bounding box center [117, 33] width 2 height 2
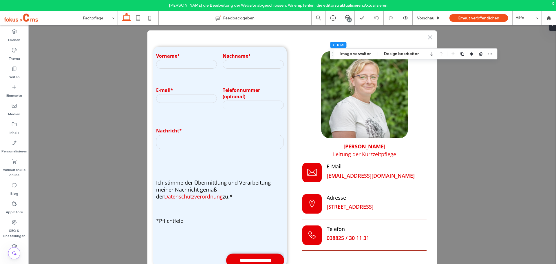
type input "**"
drag, startPoint x: 20, startPoint y: 71, endPoint x: 23, endPoint y: 78, distance: 7.5
click at [20, 72] on div "Seiten" at bounding box center [14, 72] width 28 height 19
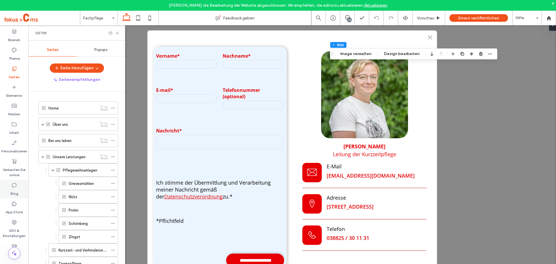
click at [11, 188] on div "Blog" at bounding box center [14, 189] width 28 height 19
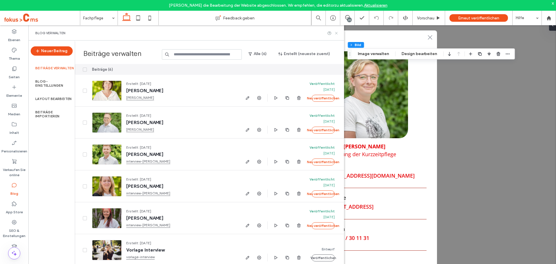
click at [337, 33] on use at bounding box center [336, 33] width 2 height 2
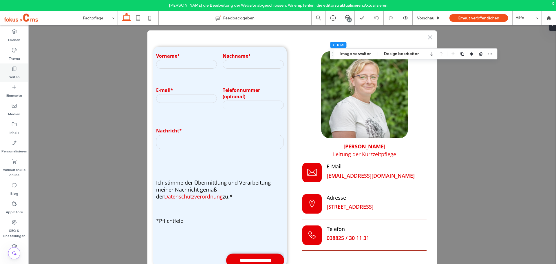
click at [12, 71] on icon at bounding box center [14, 69] width 6 height 6
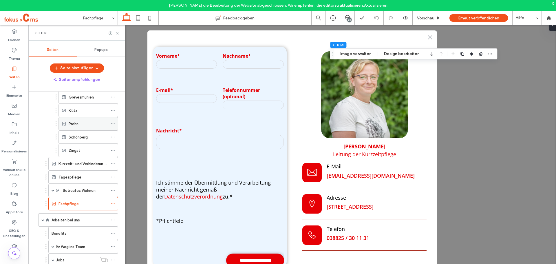
scroll to position [87, 0]
click at [52, 191] on div "Betreutes Wohnen" at bounding box center [83, 189] width 70 height 13
click at [52, 189] on span at bounding box center [53, 189] width 3 height 3
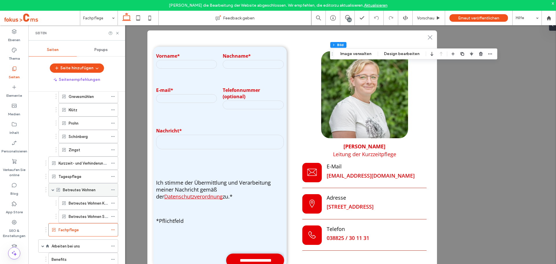
click at [52, 190] on span at bounding box center [53, 189] width 3 height 3
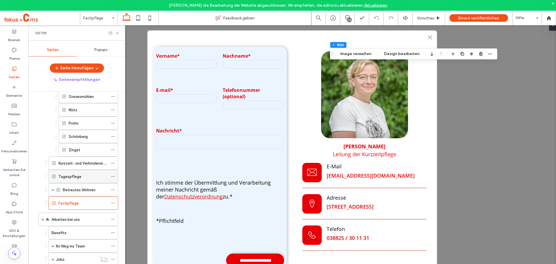
click at [68, 172] on div "Tagespflege" at bounding box center [84, 176] width 50 height 13
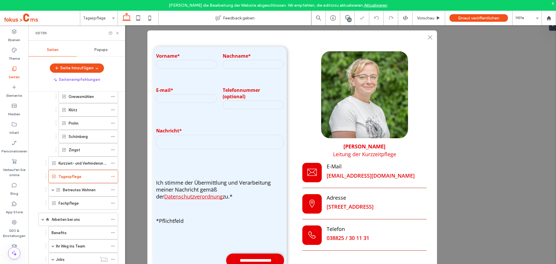
click at [118, 33] on icon at bounding box center [117, 33] width 4 height 4
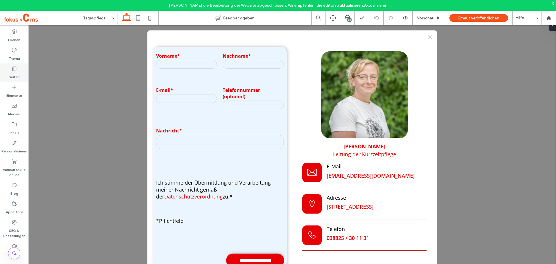
click at [15, 70] on icon at bounding box center [14, 69] width 6 height 6
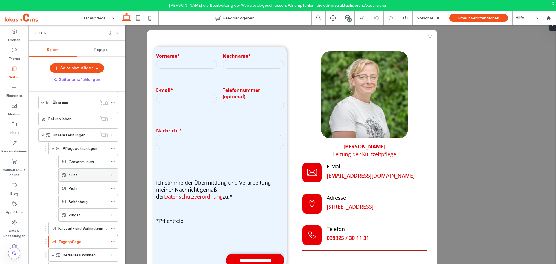
scroll to position [58, 0]
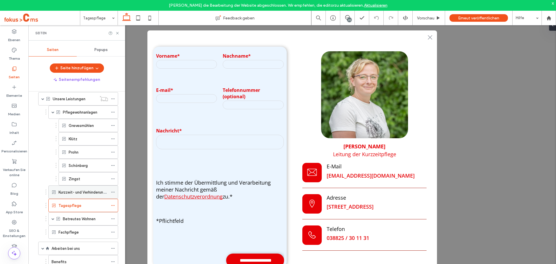
click at [92, 189] on label "Kurzzeit- und Verhinderungspflege" at bounding box center [89, 192] width 61 height 10
click at [117, 34] on icon at bounding box center [117, 33] width 4 height 4
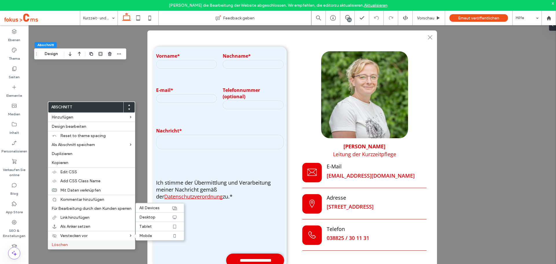
click at [56, 242] on span "Löschen" at bounding box center [60, 244] width 16 height 5
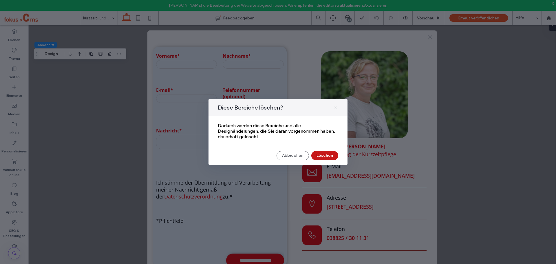
click at [322, 155] on button "Löschen" at bounding box center [324, 155] width 27 height 9
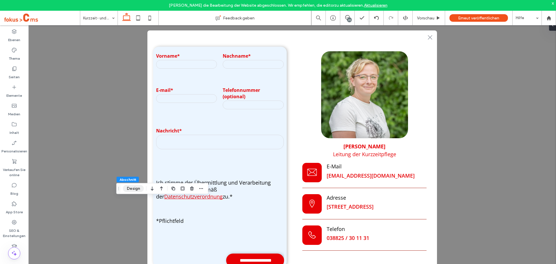
click at [130, 191] on button "Design" at bounding box center [133, 188] width 21 height 7
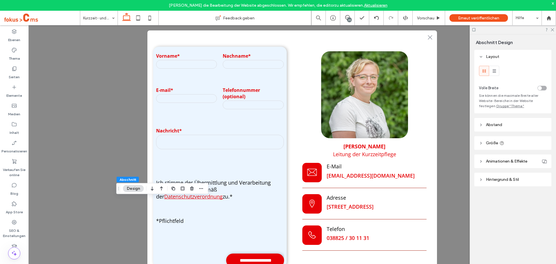
click at [497, 127] on header "Abstand" at bounding box center [513, 125] width 77 height 14
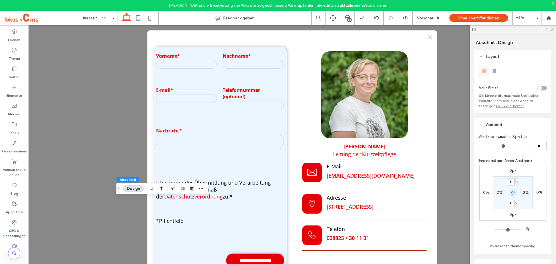
click at [512, 193] on icon "button" at bounding box center [513, 192] width 5 height 5
click at [510, 181] on input "*" at bounding box center [511, 181] width 8 height 7
type input "*"
click at [531, 165] on div "0px 0% 0px 0% * % 2% 8% 2%" at bounding box center [513, 193] width 67 height 56
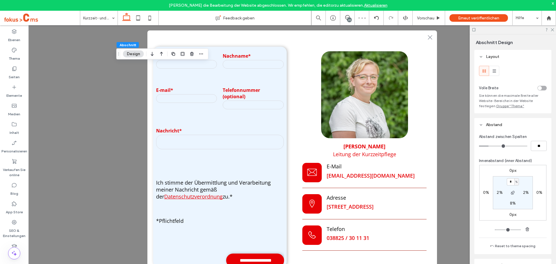
click at [511, 205] on label "8%" at bounding box center [513, 203] width 6 height 5
type input "*"
click at [539, 212] on div "0px 0% 0px 0% 4% 2% * % 2%" at bounding box center [513, 193] width 67 height 56
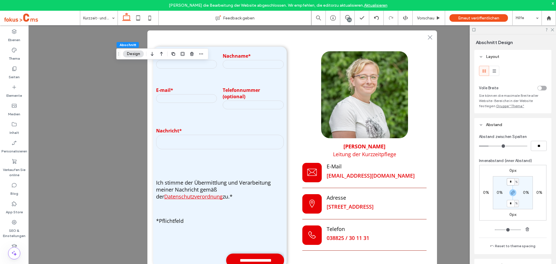
click at [509, 183] on input "*" at bounding box center [511, 181] width 8 height 7
type input "*"
click at [548, 182] on div "Abstand zwischen Spalten ** Innenabstand (inner Abstand) 0px 0% 0px 0% * % 0% *…" at bounding box center [513, 193] width 77 height 123
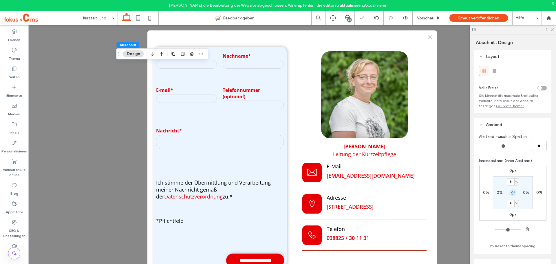
click at [511, 195] on span "button" at bounding box center [513, 192] width 7 height 7
click at [510, 203] on label "6%" at bounding box center [513, 203] width 6 height 5
type input "*"
click at [544, 226] on div "0px 0% 0px 0% 6% 0% * % 0%" at bounding box center [513, 199] width 68 height 68
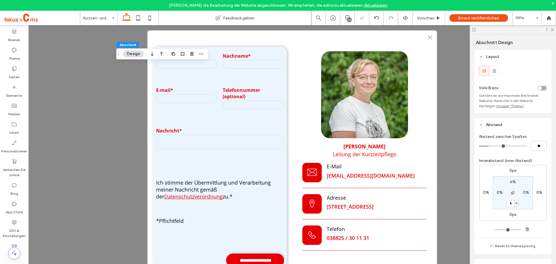
click at [510, 183] on label "6%" at bounding box center [513, 181] width 6 height 5
type input "*"
click at [535, 163] on div "Innenabstand (inner Abstand)" at bounding box center [513, 161] width 68 height 6
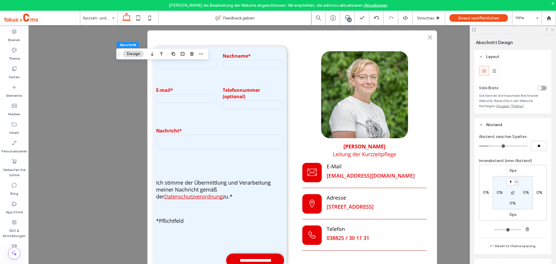
click at [553, 30] on use at bounding box center [552, 29] width 3 height 3
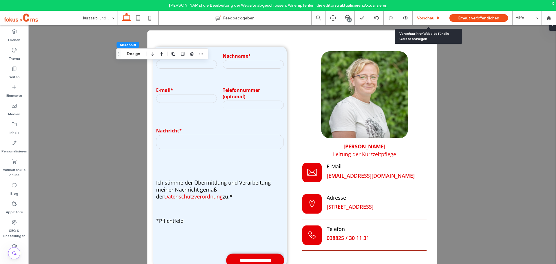
click at [426, 16] on span "Vorschau" at bounding box center [425, 18] width 17 height 5
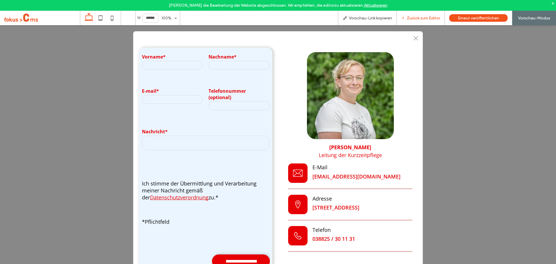
click at [421, 17] on span "Zurück zum Editor" at bounding box center [423, 18] width 33 height 5
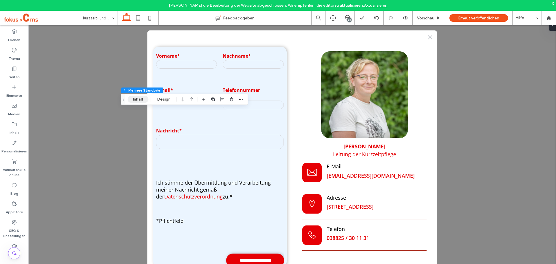
click at [138, 98] on button "Inhalt" at bounding box center [138, 99] width 21 height 7
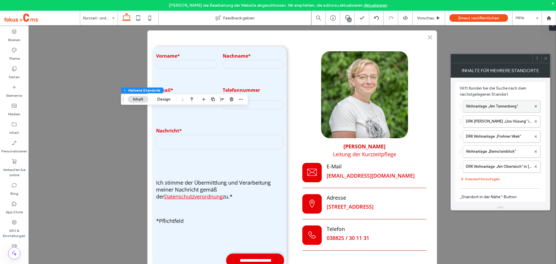
click at [479, 106] on label "Wohnanlage „Am Tannenberg“" at bounding box center [498, 107] width 65 height 12
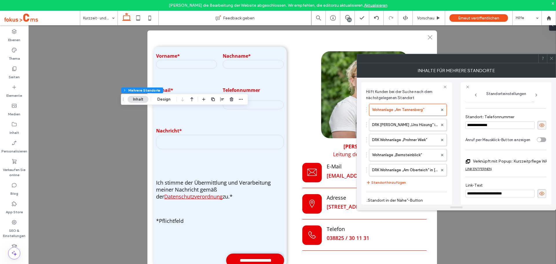
scroll to position [179, 0]
click at [484, 190] on input "**********" at bounding box center [500, 194] width 69 height 8
type input "**********"
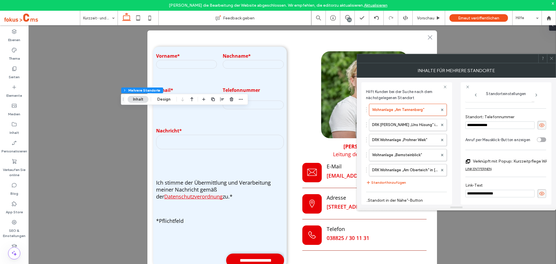
click at [518, 185] on label "Link-Text" at bounding box center [506, 186] width 81 height 6
click at [508, 192] on input "**********" at bounding box center [500, 194] width 69 height 8
click at [408, 123] on label "DRK Wohnanlange „Uns Hüsung“ in Klütz" at bounding box center [405, 125] width 66 height 12
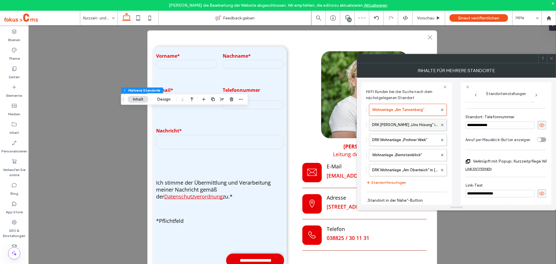
type input "**********"
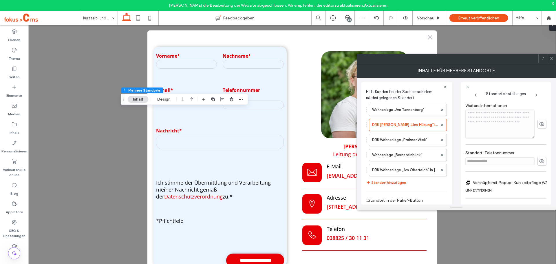
scroll to position [164, 0]
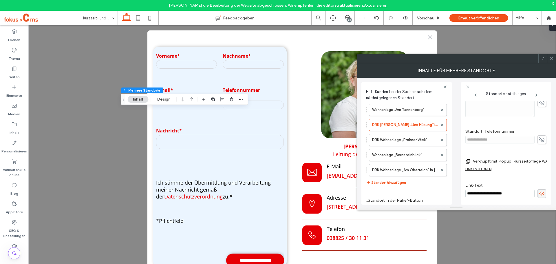
click at [504, 191] on input "**********" at bounding box center [500, 194] width 69 height 8
paste input
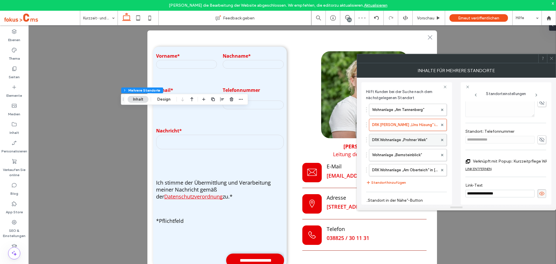
type input "**********"
click at [409, 138] on label "DRK Wohnanlage „Prohner Wiek“" at bounding box center [405, 140] width 66 height 12
type input "**********"
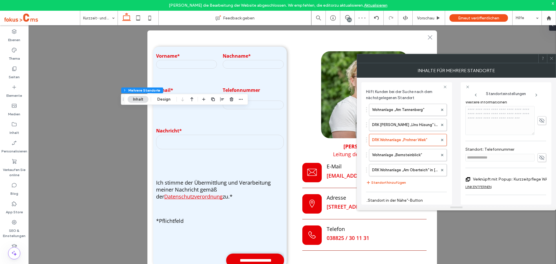
scroll to position [164, 0]
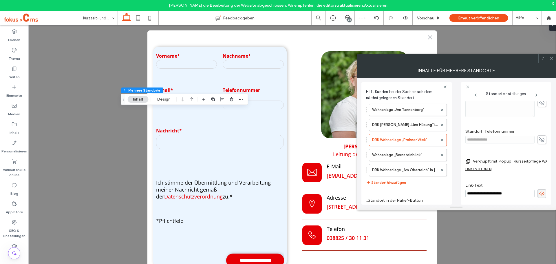
click at [494, 190] on input "**********" at bounding box center [500, 194] width 69 height 8
paste input
type input "**********"
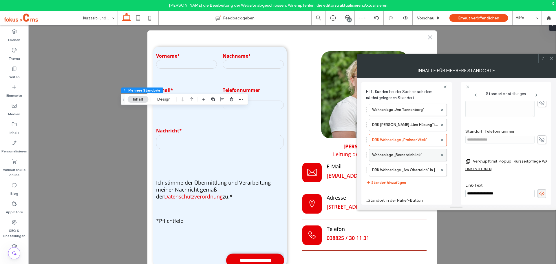
click at [385, 152] on label "Wohnanlage „Bernsteinblick“" at bounding box center [405, 155] width 66 height 12
type input "**********"
click at [491, 190] on input "**********" at bounding box center [500, 194] width 69 height 8
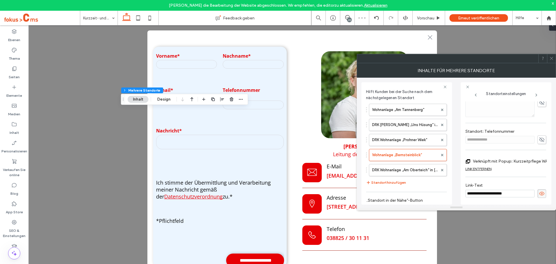
click at [491, 190] on input "**********" at bounding box center [500, 194] width 69 height 8
paste input
type input "**********"
click at [392, 170] on label "DRK Wohnanlage „Am Oberteich“ in Schönberg" at bounding box center [405, 170] width 66 height 12
type input "**********"
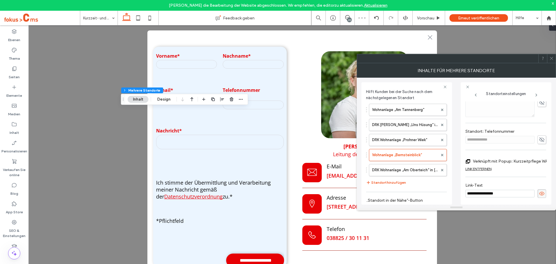
type input "**********"
click at [488, 190] on input "**********" at bounding box center [500, 194] width 69 height 8
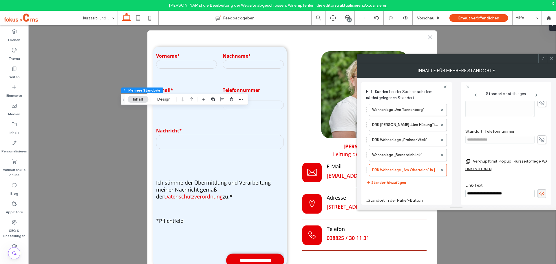
paste input
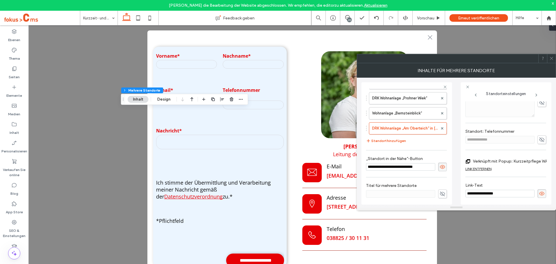
type input "**********"
click at [391, 201] on div "Titel für mehrere Standorte" at bounding box center [406, 190] width 81 height 21
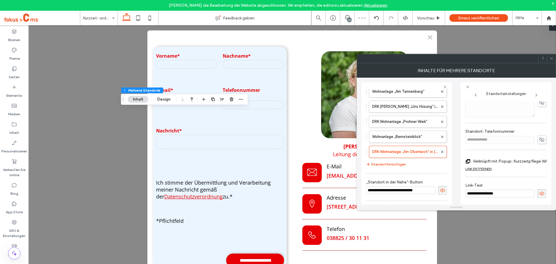
scroll to position [0, 0]
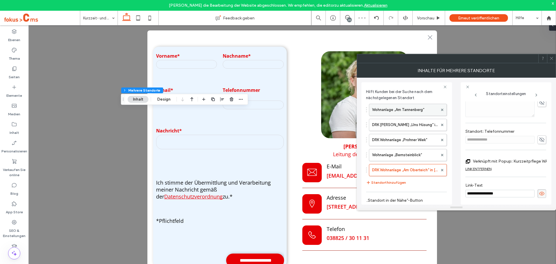
click at [400, 109] on label "Wohnanlage „Am Tannenberg“" at bounding box center [405, 110] width 66 height 12
type input "**********"
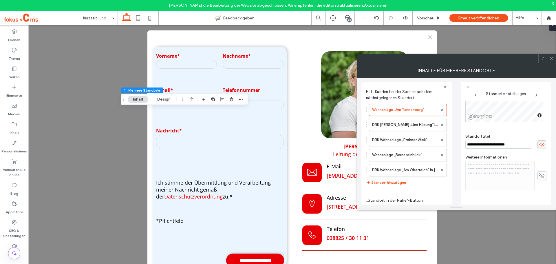
scroll to position [179, 0]
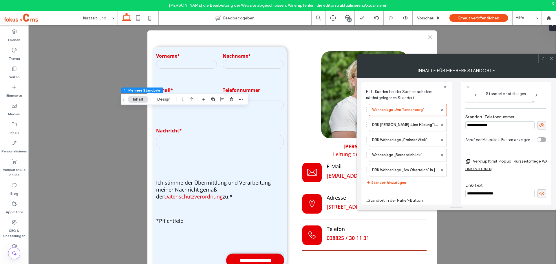
click at [516, 156] on label "Verknüpft mit Popup: Kurzzeitpflege WAG" at bounding box center [512, 161] width 79 height 11
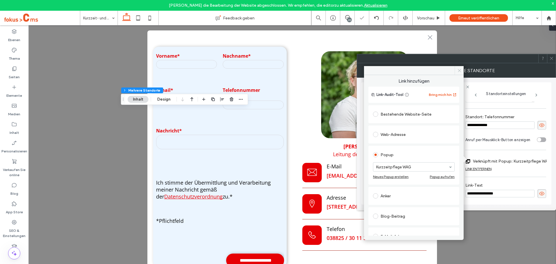
click at [458, 69] on icon at bounding box center [460, 70] width 4 height 4
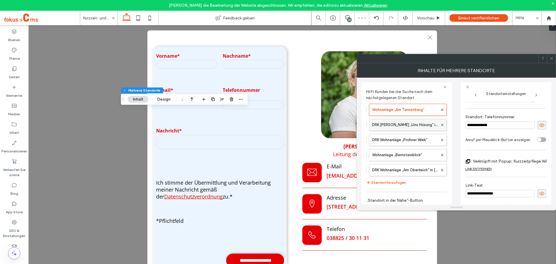
click at [399, 125] on label "DRK Wohnanlange „Uns Hüsung“ in Klütz" at bounding box center [405, 125] width 66 height 12
type input "**********"
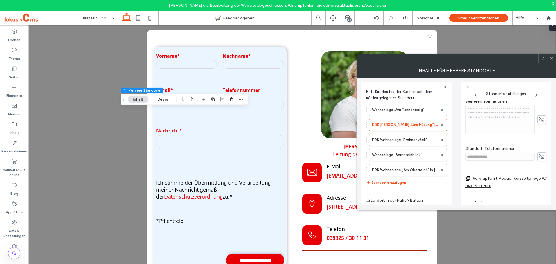
scroll to position [164, 0]
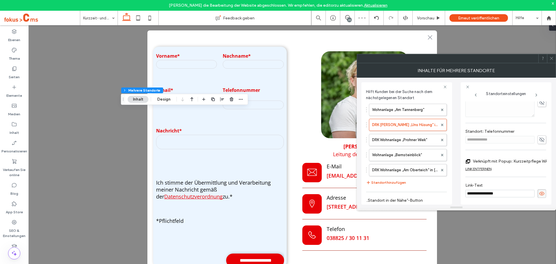
click at [515, 157] on label "Verknüpft mit Popup: Kurzzeitpflege WAK" at bounding box center [512, 161] width 78 height 11
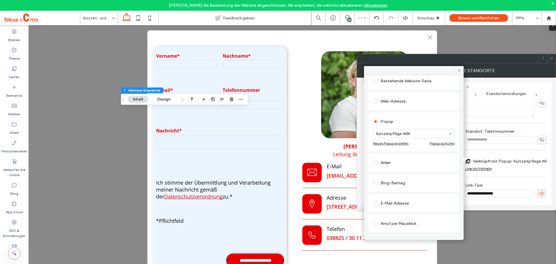
scroll to position [58, 0]
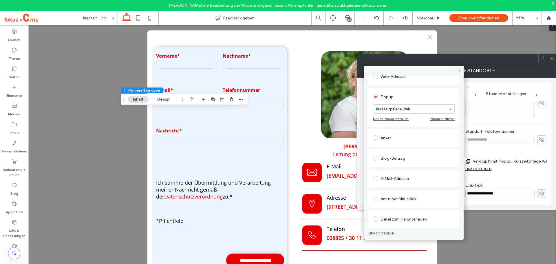
drag, startPoint x: 459, startPoint y: 66, endPoint x: 443, endPoint y: 81, distance: 21.1
click at [458, 66] on span at bounding box center [459, 70] width 9 height 9
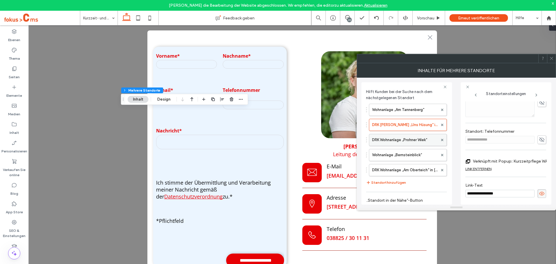
click at [400, 141] on label "DRK Wohnanlage „Prohner Wiek“" at bounding box center [405, 140] width 66 height 12
type input "**********"
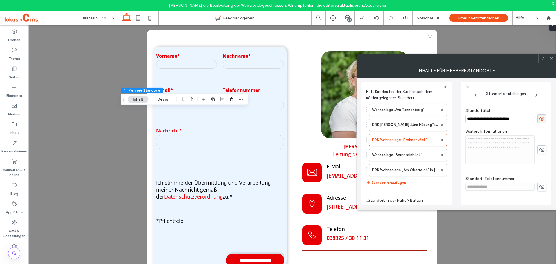
scroll to position [164, 0]
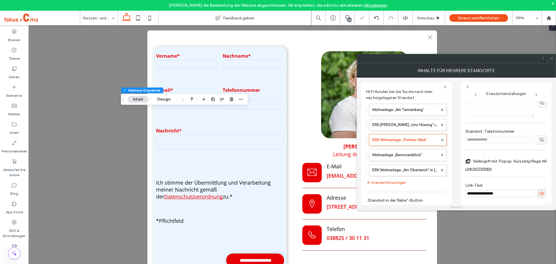
click at [516, 158] on label "Verknüpft mit Popup: Kurzzeitpflege WAP" at bounding box center [512, 161] width 78 height 11
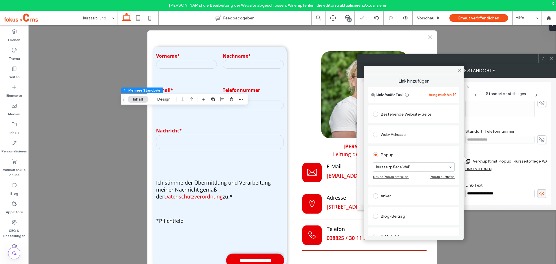
click at [458, 69] on icon at bounding box center [460, 70] width 4 height 4
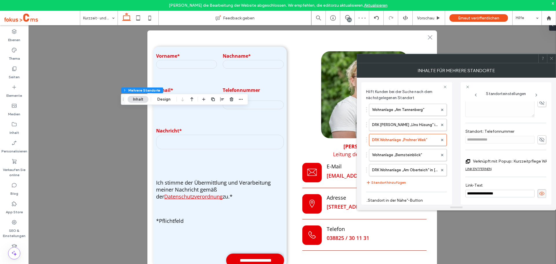
click at [553, 59] on icon at bounding box center [552, 58] width 4 height 4
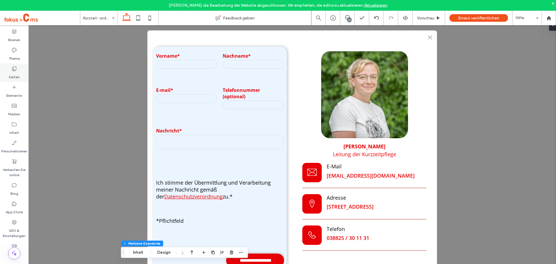
click at [17, 74] on label "Seiten" at bounding box center [14, 76] width 11 height 8
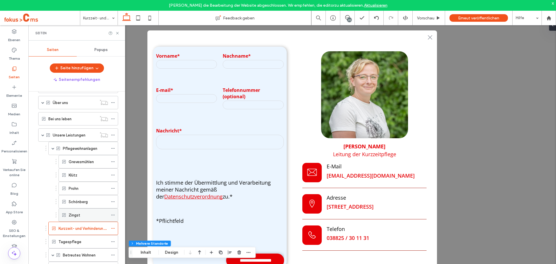
scroll to position [58, 0]
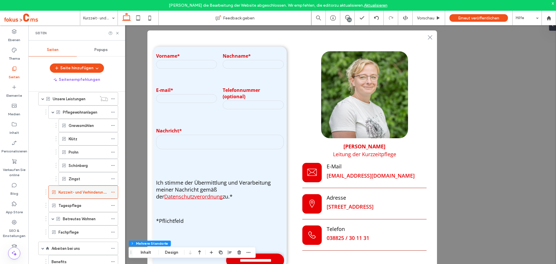
click at [113, 191] on icon at bounding box center [113, 192] width 4 height 4
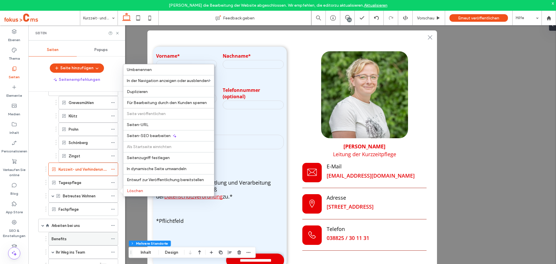
scroll to position [116, 0]
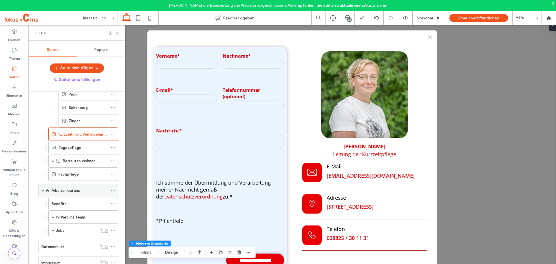
click at [112, 191] on icon at bounding box center [113, 190] width 4 height 4
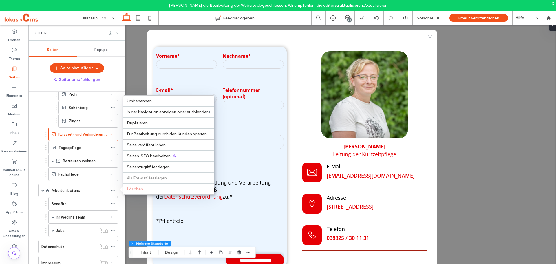
click at [80, 192] on label "Arbeiten bei uns" at bounding box center [66, 190] width 28 height 10
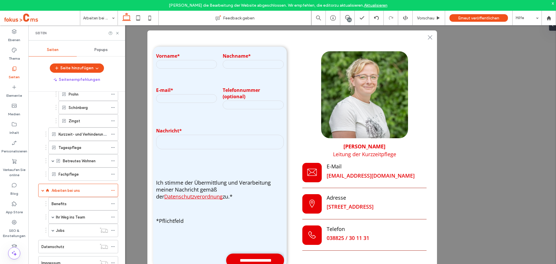
click at [114, 191] on div at bounding box center [278, 132] width 556 height 264
click at [112, 190] on icon at bounding box center [113, 190] width 4 height 4
click at [114, 160] on icon at bounding box center [113, 161] width 4 height 4
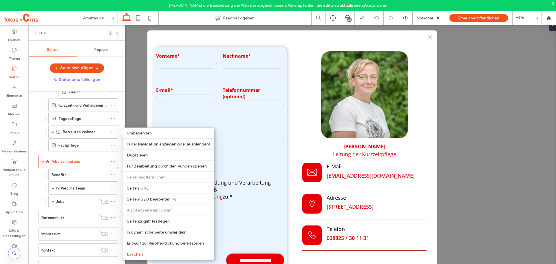
scroll to position [174, 0]
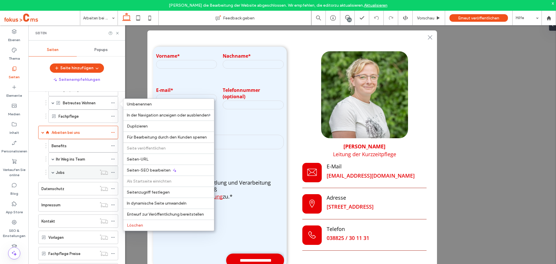
click at [51, 174] on div "Jobs" at bounding box center [83, 172] width 70 height 13
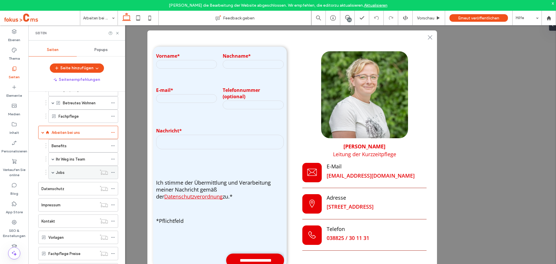
click at [53, 173] on span at bounding box center [53, 172] width 3 height 3
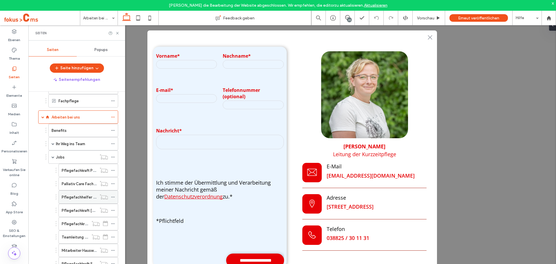
scroll to position [232, 0]
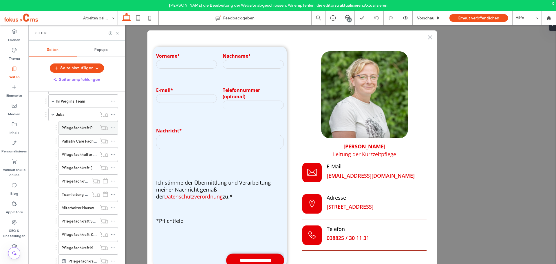
click at [91, 128] on label "Pflegefachkraft Prohn" at bounding box center [81, 128] width 39 height 10
click at [117, 32] on icon at bounding box center [117, 33] width 4 height 4
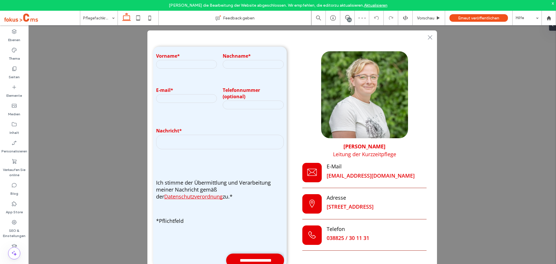
type input "**"
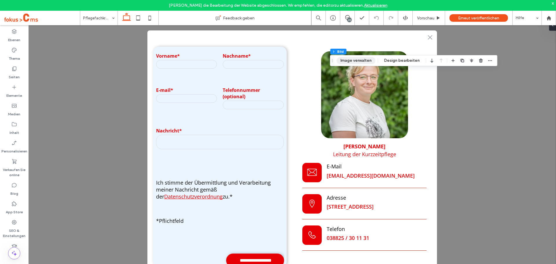
click at [354, 61] on button "Image verwalten" at bounding box center [356, 60] width 39 height 7
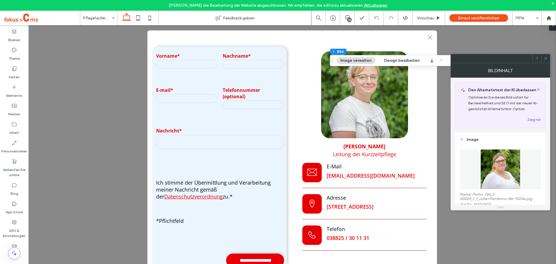
click at [548, 58] on div at bounding box center [546, 58] width 9 height 9
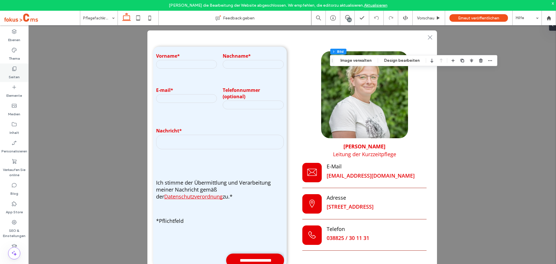
click at [13, 72] on label "Seiten" at bounding box center [14, 76] width 11 height 8
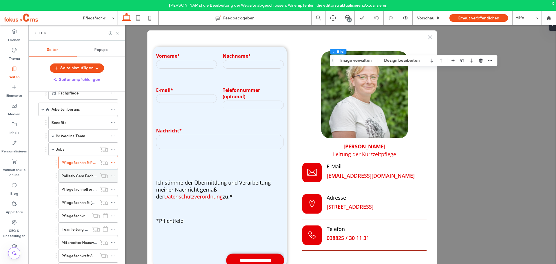
scroll to position [203, 0]
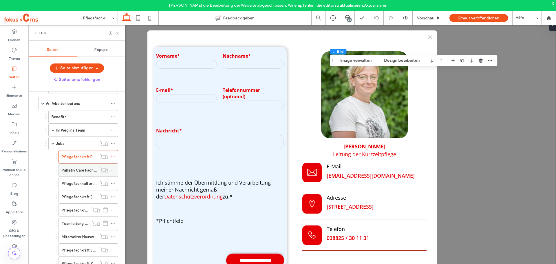
click at [81, 170] on label "Palliativ Care Fachkraft Prohn" at bounding box center [87, 170] width 50 height 10
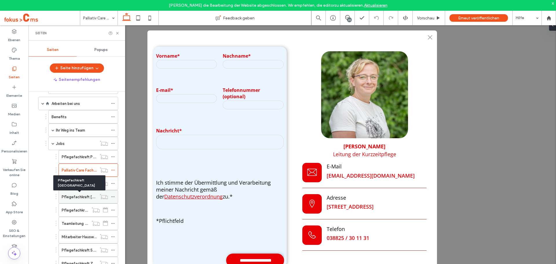
click at [77, 198] on label "Pflegefachkraft [GEOGRAPHIC_DATA]" at bounding box center [96, 197] width 68 height 10
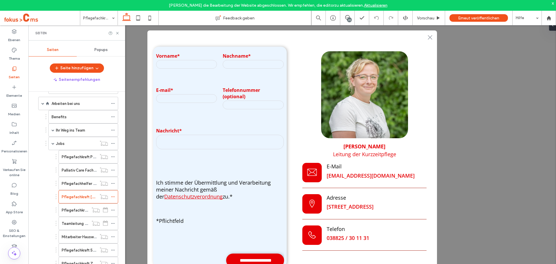
click at [72, 209] on label "Pflegefachkraft Grevesmühlen" at bounding box center [89, 210] width 54 height 10
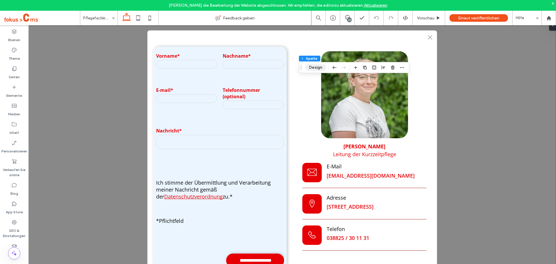
click at [312, 70] on button "Design" at bounding box center [315, 67] width 21 height 7
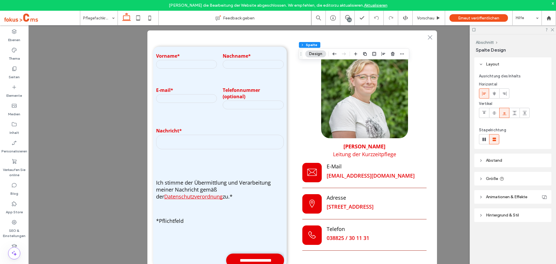
drag, startPoint x: 552, startPoint y: 30, endPoint x: 544, endPoint y: 31, distance: 7.8
click at [551, 30] on icon at bounding box center [553, 30] width 4 height 4
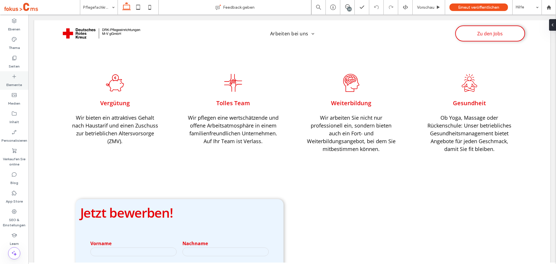
click at [10, 75] on div "Elemente" at bounding box center [14, 80] width 28 height 19
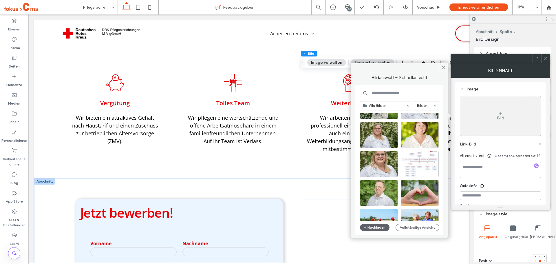
scroll to position [87, 0]
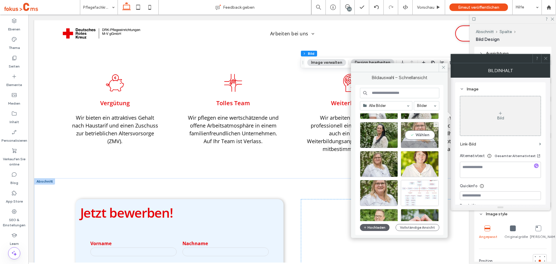
click at [424, 132] on div "Wählen" at bounding box center [420, 135] width 38 height 26
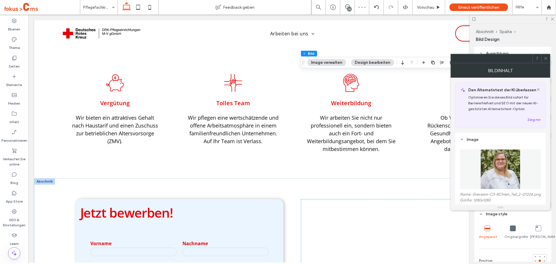
click at [545, 59] on use at bounding box center [545, 58] width 3 height 3
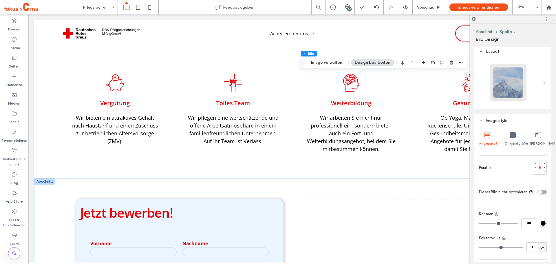
scroll to position [0, 0]
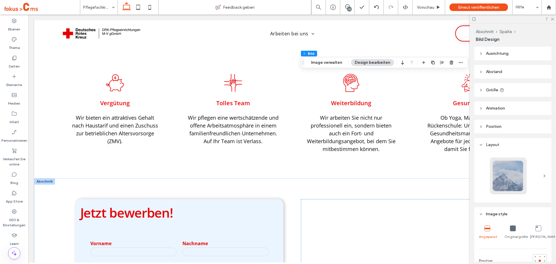
click at [487, 90] on span "Größe" at bounding box center [492, 90] width 12 height 5
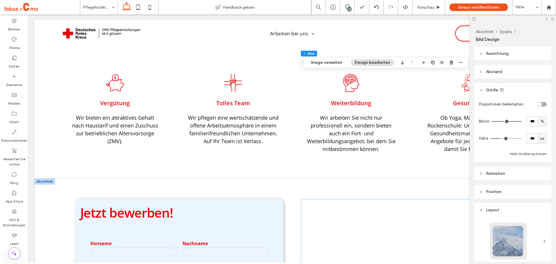
click at [538, 105] on div "toggle" at bounding box center [540, 104] width 4 height 4
type input "*"
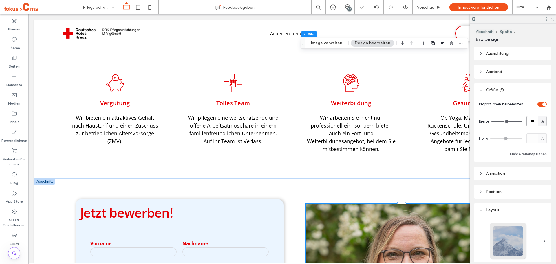
click at [527, 122] on input "***" at bounding box center [533, 121] width 12 height 10
type input "**"
click at [524, 113] on div "Proportionen beibehalten Breite ** % Höhe A Mehr Größenoptionen" at bounding box center [513, 128] width 68 height 58
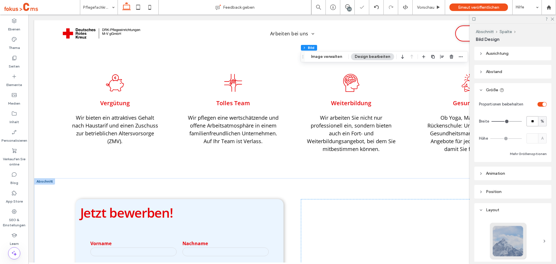
click at [530, 123] on input "**" at bounding box center [533, 121] width 12 height 10
type input "**"
click at [524, 111] on div "Proportionen beibehalten Breite ** % Höhe A Mehr Größenoptionen" at bounding box center [513, 128] width 68 height 58
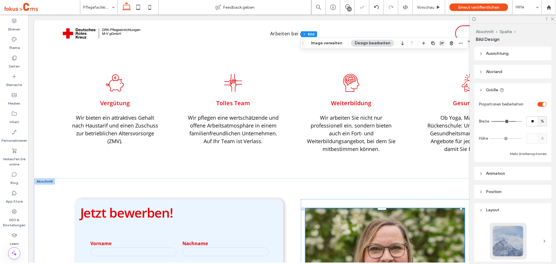
click at [439, 45] on span "button" at bounding box center [442, 43] width 7 height 7
click at [437, 56] on icon "center" at bounding box center [436, 54] width 5 height 5
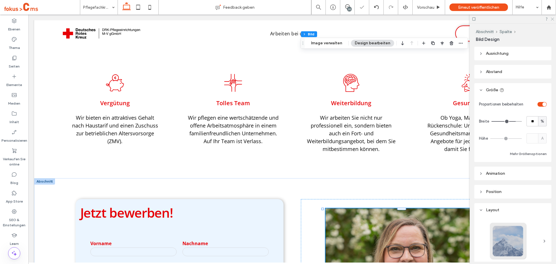
click at [552, 19] on use at bounding box center [552, 19] width 3 height 3
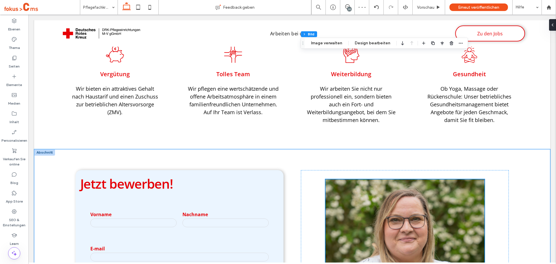
scroll to position [895, 0]
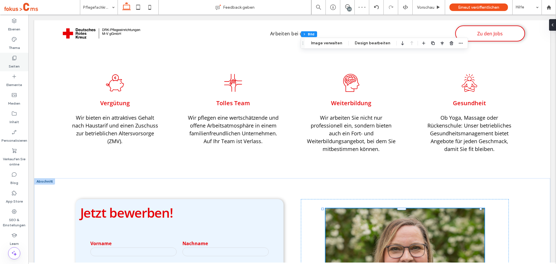
drag, startPoint x: 39, startPoint y: 158, endPoint x: 10, endPoint y: 58, distance: 103.6
click at [10, 58] on div "Seiten" at bounding box center [14, 62] width 28 height 19
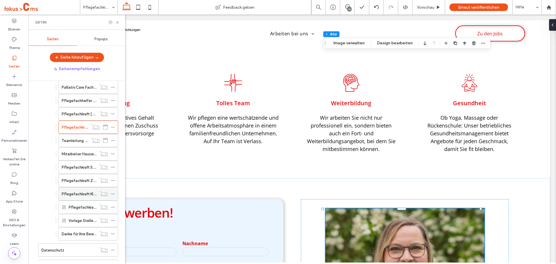
scroll to position [145, 0]
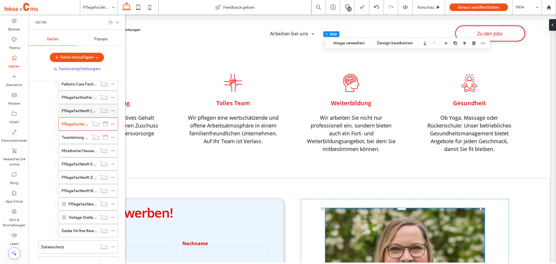
click at [81, 110] on label "Pflegefachkraft [GEOGRAPHIC_DATA]" at bounding box center [96, 111] width 68 height 10
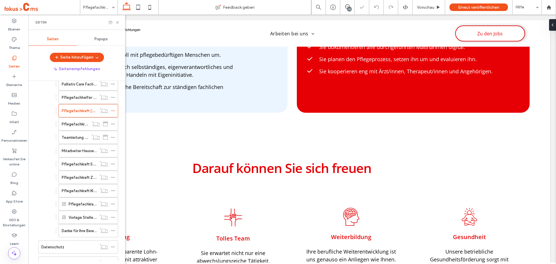
scroll to position [898, 0]
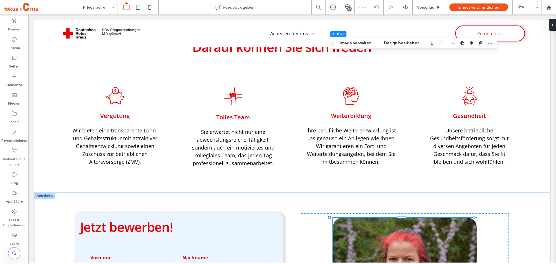
click at [394, 47] on div "Abschnitt Spalte Bild Image verwalten Design bearbeiten" at bounding box center [413, 43] width 167 height 11
drag, startPoint x: 404, startPoint y: 45, endPoint x: 407, endPoint y: 48, distance: 4.5
click at [404, 45] on button "Design bearbeiten" at bounding box center [401, 43] width 43 height 7
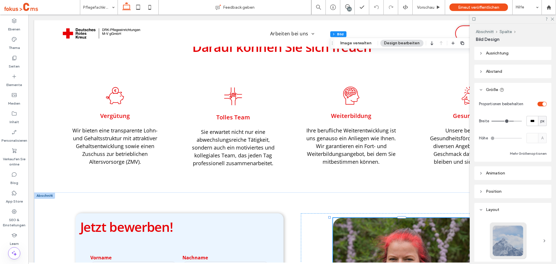
scroll to position [0, 0]
click at [485, 91] on header "Größe" at bounding box center [513, 90] width 77 height 14
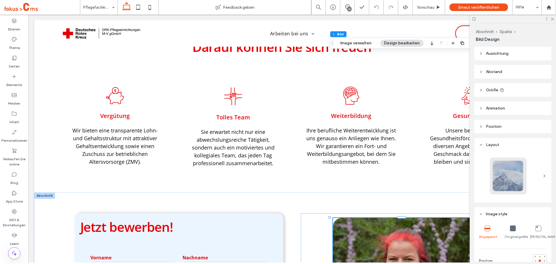
click at [485, 90] on header "Größe" at bounding box center [513, 90] width 77 height 14
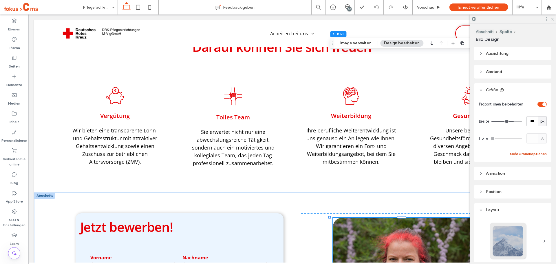
click at [518, 155] on button "Mehr Größenoptionen" at bounding box center [528, 153] width 37 height 7
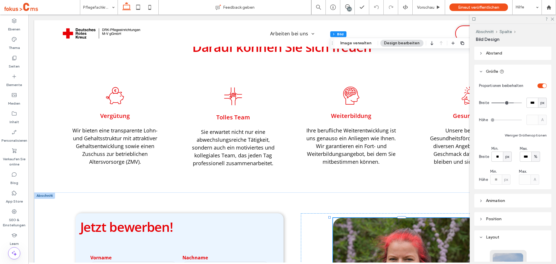
scroll to position [29, 0]
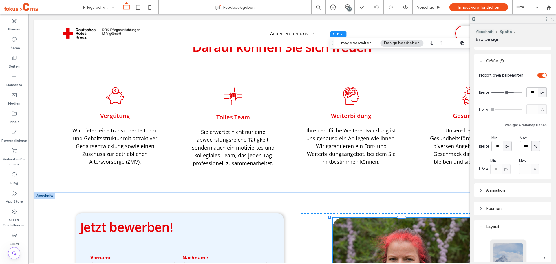
click at [543, 74] on div "toggle" at bounding box center [545, 75] width 4 height 4
type input "***"
click at [540, 75] on div "toggle" at bounding box center [542, 75] width 9 height 5
type input "*"
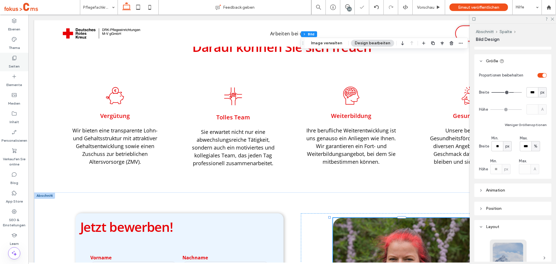
click at [11, 61] on div "Seiten" at bounding box center [14, 62] width 28 height 19
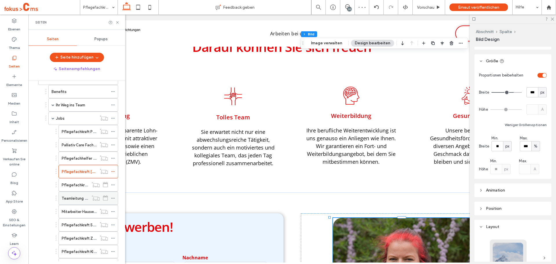
scroll to position [87, 0]
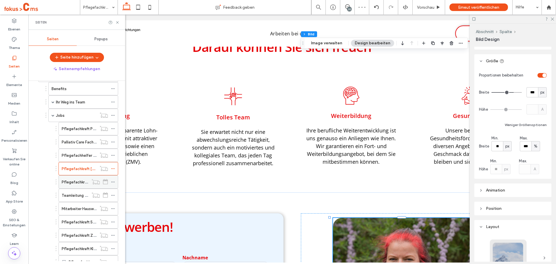
click at [79, 183] on label "Pflegefachkraft Grevesmühlen" at bounding box center [89, 182] width 54 height 10
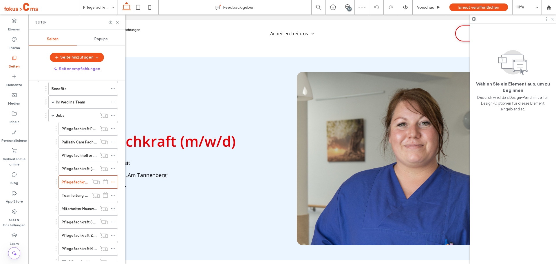
scroll to position [869, 0]
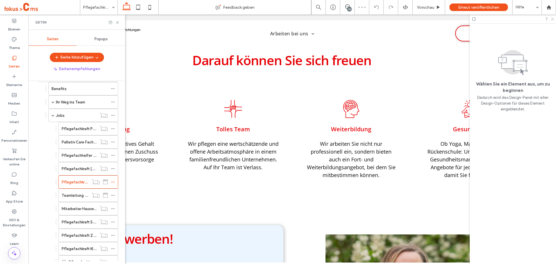
click at [551, 19] on icon at bounding box center [553, 19] width 4 height 4
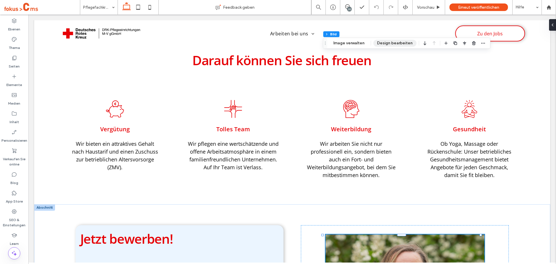
click at [386, 44] on button "Design bearbeiten" at bounding box center [394, 43] width 43 height 7
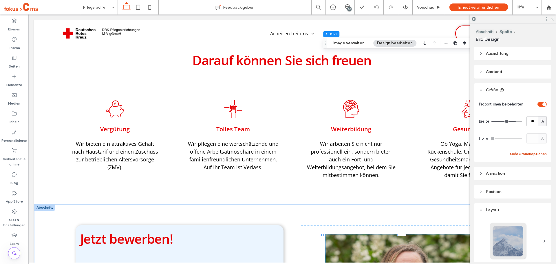
click at [526, 153] on button "Mehr Größenoptionen" at bounding box center [528, 153] width 37 height 7
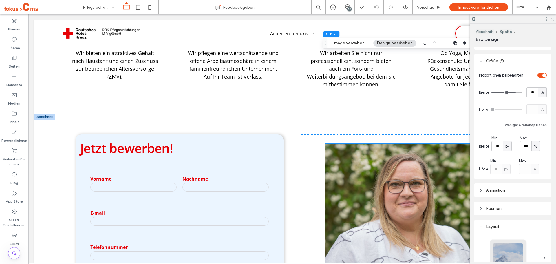
scroll to position [985, 0]
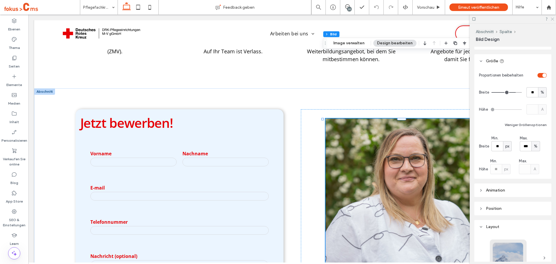
click at [553, 19] on use at bounding box center [552, 19] width 3 height 3
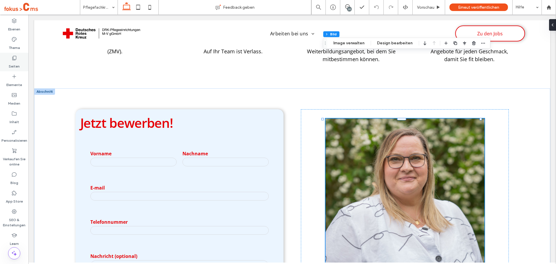
click at [17, 61] on div "Seiten" at bounding box center [14, 62] width 28 height 19
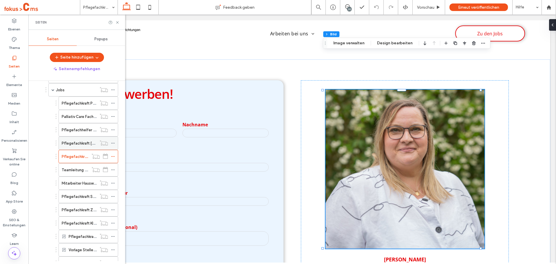
scroll to position [116, 0]
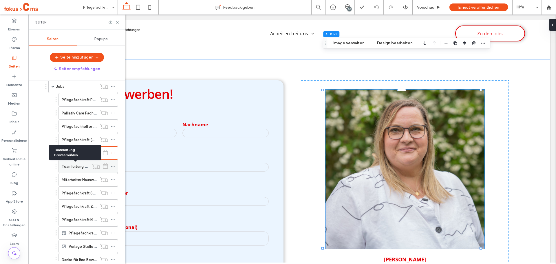
click at [77, 167] on label "Teamleitung Grevesmühlen" at bounding box center [86, 166] width 48 height 10
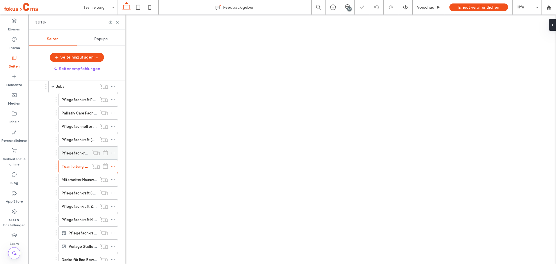
click at [78, 152] on label "Pflegefachkraft Grevesmühlen" at bounding box center [89, 153] width 54 height 10
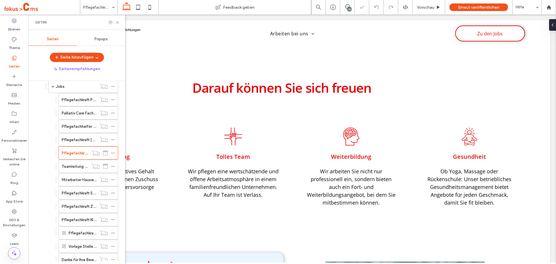
scroll to position [840, 0]
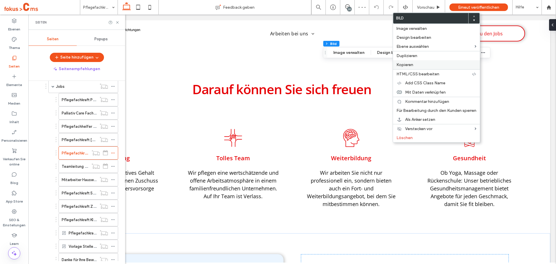
click at [409, 65] on span "Kopieren" at bounding box center [405, 64] width 17 height 5
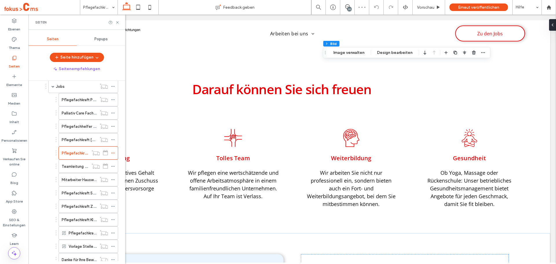
click at [75, 163] on div "Teamleitung Grevesmühlen" at bounding box center [75, 166] width 27 height 13
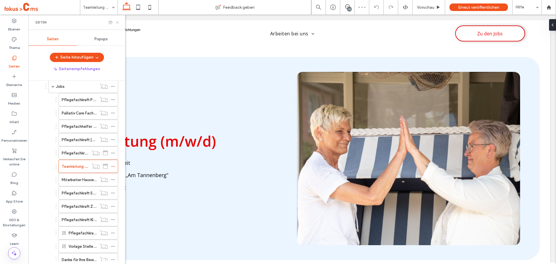
drag, startPoint x: 117, startPoint y: 22, endPoint x: 89, endPoint y: 8, distance: 31.6
click at [117, 22] on use at bounding box center [117, 22] width 2 height 2
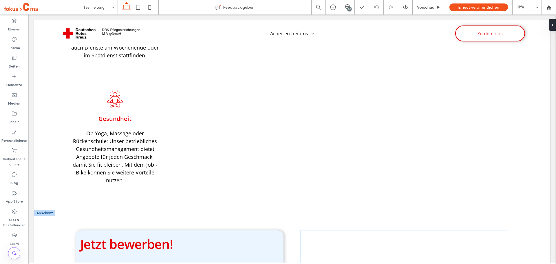
scroll to position [1159, 0]
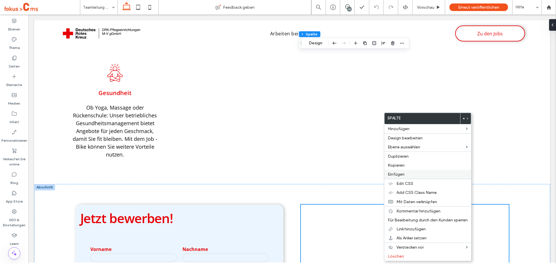
click at [390, 174] on span "Einfügen" at bounding box center [396, 174] width 17 height 5
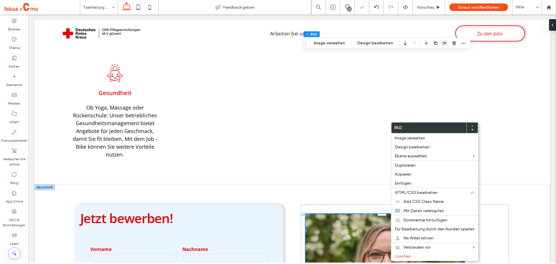
click at [444, 43] on use "button" at bounding box center [445, 43] width 4 height 4
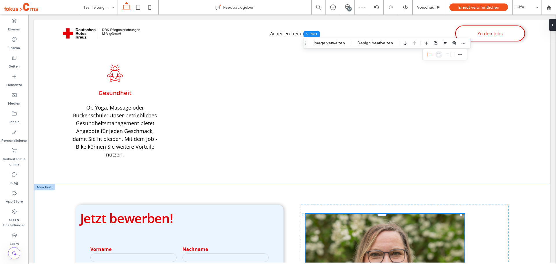
click at [436, 55] on span "center" at bounding box center [439, 54] width 7 height 7
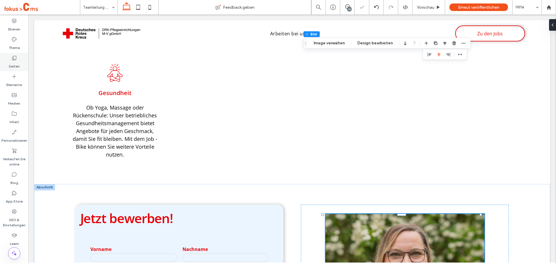
click at [12, 60] on use at bounding box center [14, 58] width 4 height 4
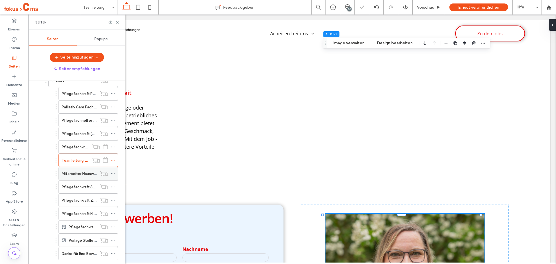
scroll to position [145, 0]
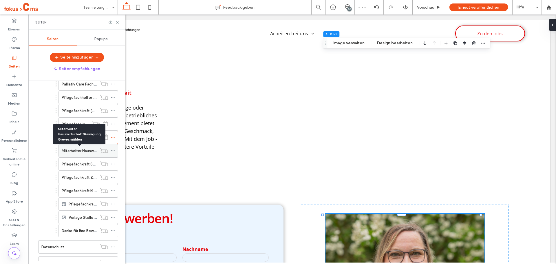
click at [78, 152] on label "Mitarbeiter Hauswirtschaft/Reinigung Grevesmühlen" at bounding box center [108, 151] width 92 height 10
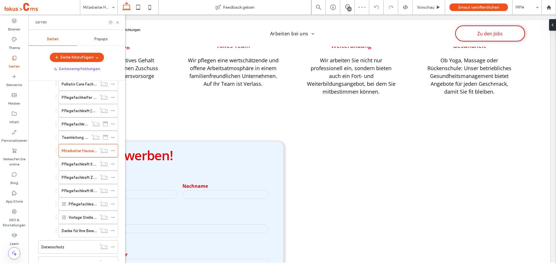
scroll to position [898, 0]
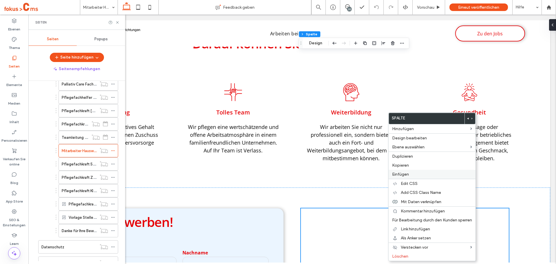
click at [399, 174] on span "Einfügen" at bounding box center [400, 174] width 17 height 5
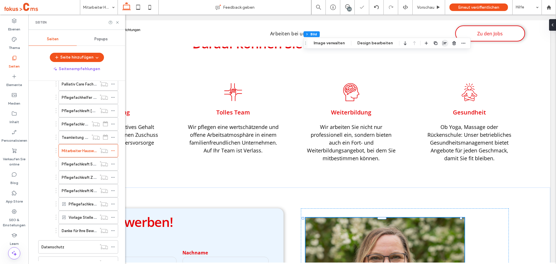
click at [442, 43] on span "button" at bounding box center [445, 43] width 7 height 7
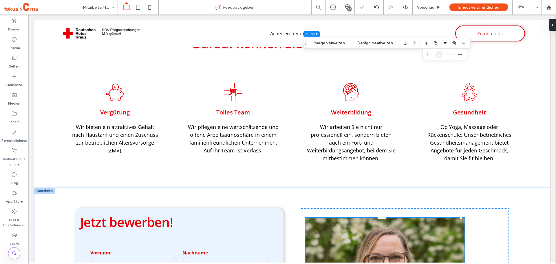
click at [437, 55] on icon "center" at bounding box center [439, 54] width 5 height 5
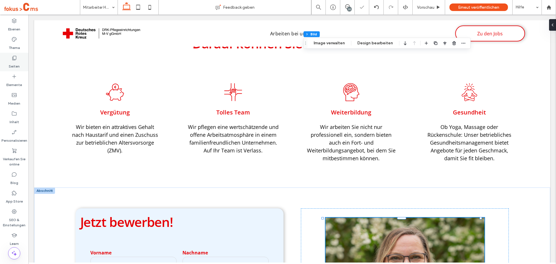
click at [21, 63] on div "Seiten" at bounding box center [14, 62] width 28 height 19
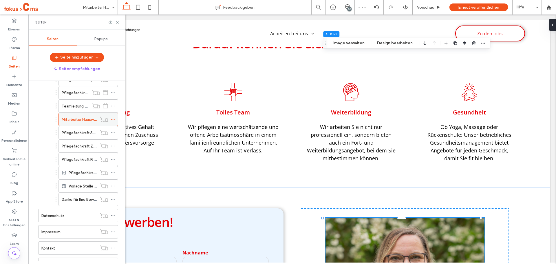
scroll to position [174, 0]
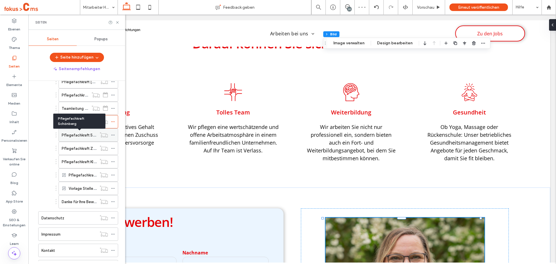
click at [80, 134] on label "Pflegefachkraft Schönberg" at bounding box center [86, 135] width 48 height 10
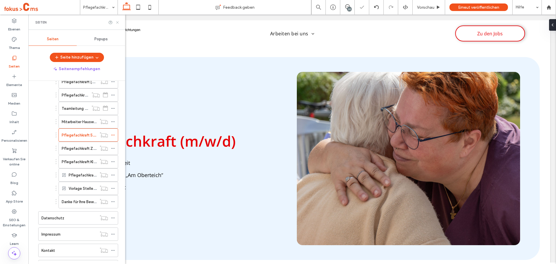
click at [119, 23] on icon at bounding box center [117, 22] width 4 height 4
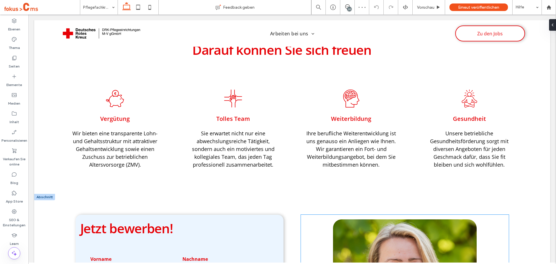
scroll to position [869, 0]
